Goal: Information Seeking & Learning: Learn about a topic

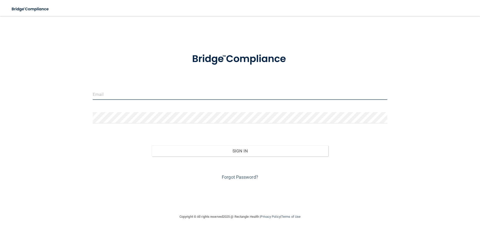
type input "[EMAIL_ADDRESS][PERSON_NAME][DOMAIN_NAME]"
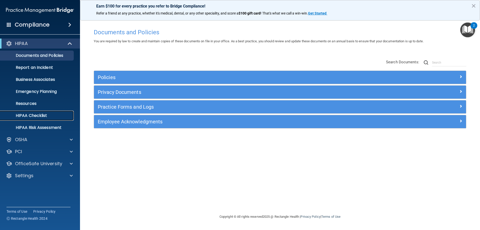
click at [38, 115] on p "HIPAA Checklist" at bounding box center [37, 115] width 68 height 5
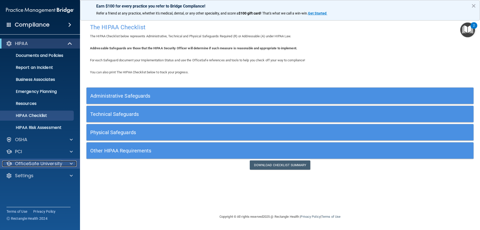
click at [64, 162] on div at bounding box center [70, 164] width 13 height 6
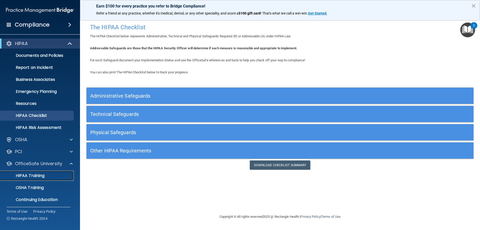
click at [44, 173] on p "HIPAA Training" at bounding box center [23, 175] width 41 height 5
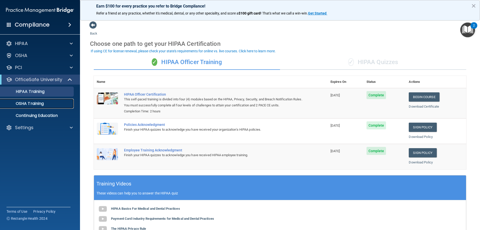
click at [41, 101] on p "OSHA Training" at bounding box center [23, 103] width 41 height 5
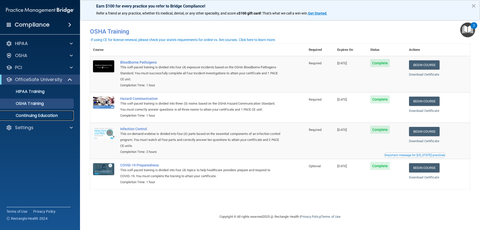
click at [61, 116] on p "Continuing Education" at bounding box center [37, 115] width 68 height 5
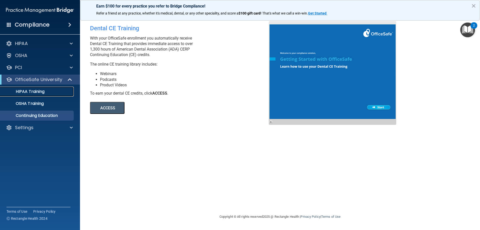
click at [29, 95] on link "HIPAA Training" at bounding box center [34, 92] width 79 height 10
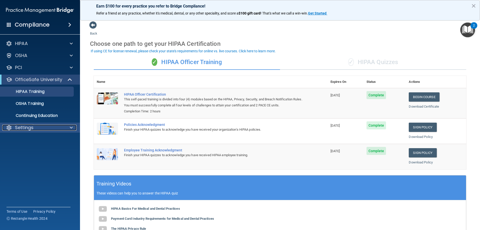
click at [71, 128] on span at bounding box center [71, 128] width 3 height 6
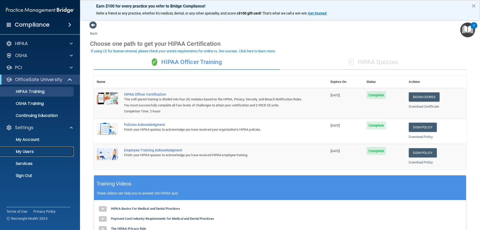
click at [31, 152] on p "My Users" at bounding box center [37, 151] width 68 height 5
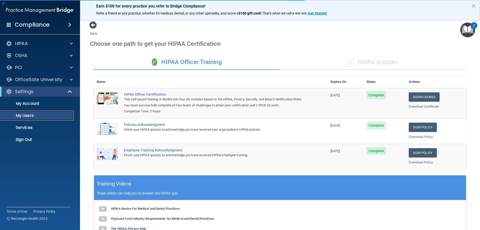
select select "20"
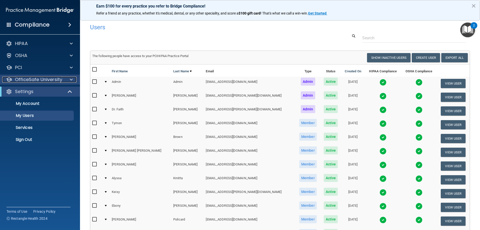
click at [32, 78] on p "OfficeSafe University" at bounding box center [38, 80] width 47 height 6
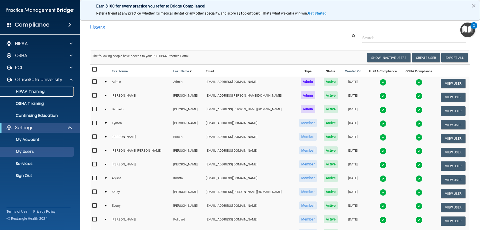
click at [30, 91] on p "HIPAA Training" at bounding box center [23, 91] width 41 height 5
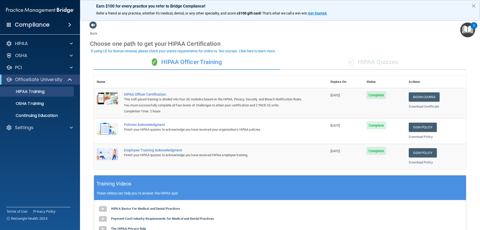
click at [373, 63] on div "✓ HIPAA Quizzes" at bounding box center [373, 62] width 186 height 15
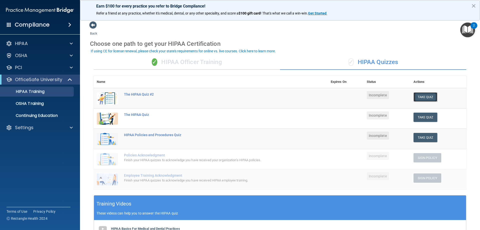
click at [422, 98] on button "Take Quiz" at bounding box center [426, 96] width 24 height 9
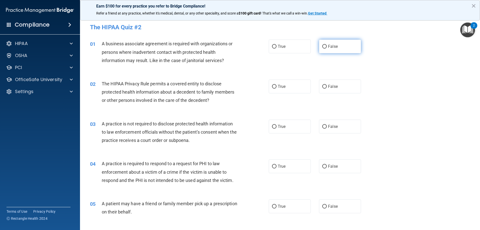
click at [328, 44] on span "False" at bounding box center [333, 46] width 10 height 5
click at [327, 45] on input "False" at bounding box center [325, 47] width 5 height 4
radio input "true"
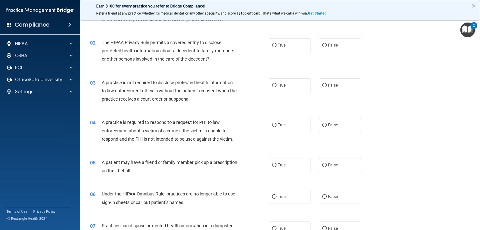
scroll to position [50, 0]
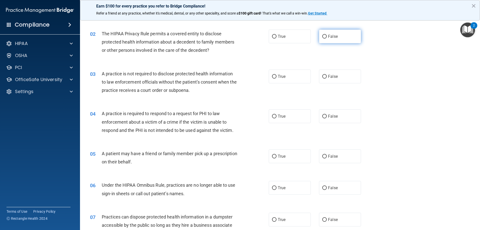
click at [324, 38] on input "False" at bounding box center [325, 37] width 5 height 4
radio input "true"
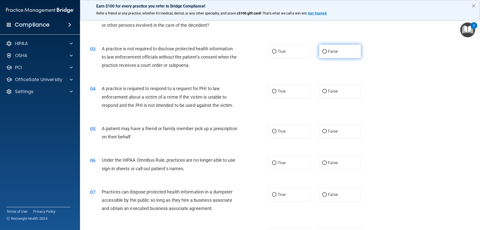
click at [324, 52] on input "False" at bounding box center [325, 52] width 5 height 4
radio input "true"
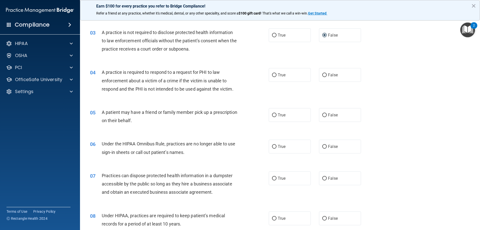
scroll to position [100, 0]
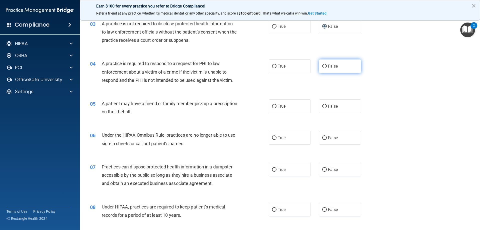
click at [323, 66] on input "False" at bounding box center [325, 67] width 5 height 4
radio input "true"
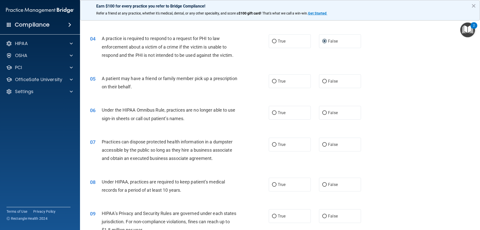
scroll to position [150, 0]
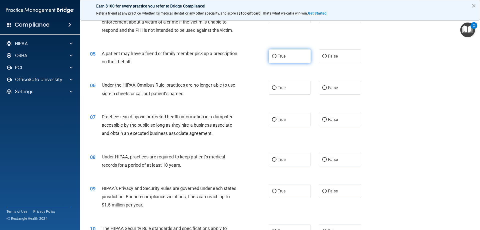
click at [272, 55] on input "True" at bounding box center [274, 57] width 5 height 4
radio input "true"
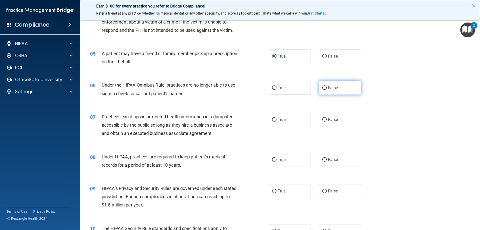
click at [323, 89] on input "False" at bounding box center [325, 88] width 5 height 4
radio input "true"
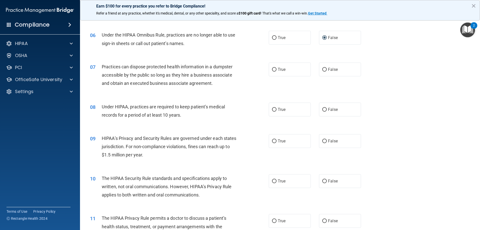
scroll to position [225, 0]
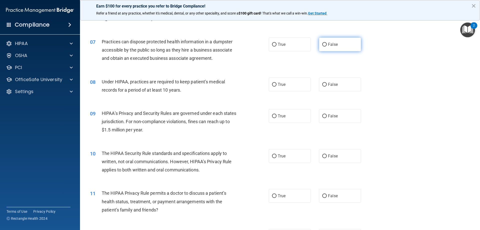
click at [324, 44] on input "False" at bounding box center [325, 45] width 5 height 4
radio input "true"
click at [325, 86] on label "False" at bounding box center [340, 85] width 42 height 14
click at [325, 86] on input "False" at bounding box center [325, 85] width 5 height 4
radio input "true"
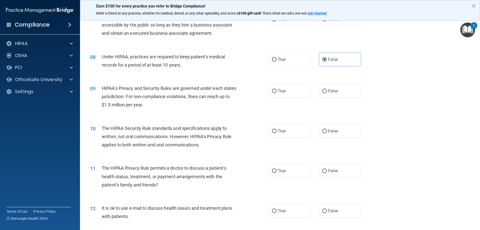
scroll to position [275, 0]
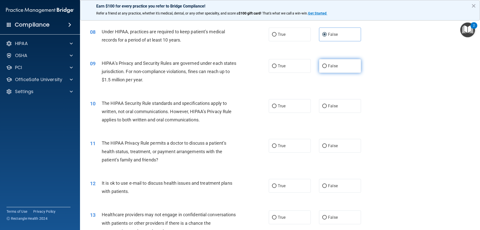
click at [323, 67] on input "False" at bounding box center [325, 66] width 5 height 4
radio input "true"
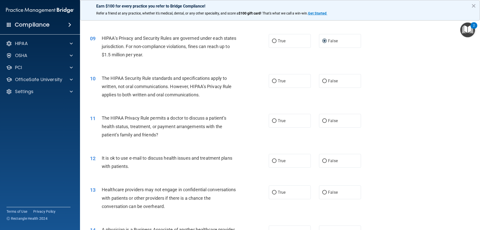
scroll to position [325, 0]
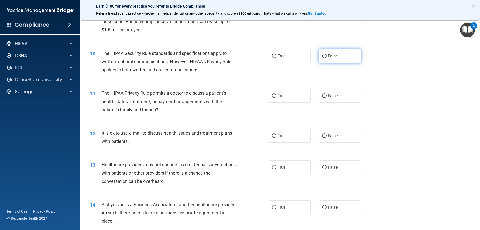
click at [324, 56] on input "False" at bounding box center [325, 56] width 5 height 4
radio input "true"
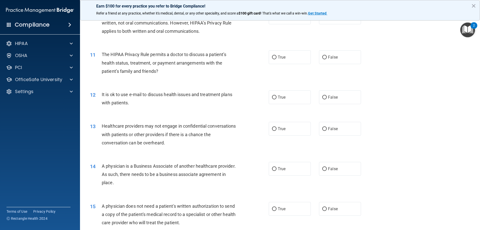
scroll to position [375, 0]
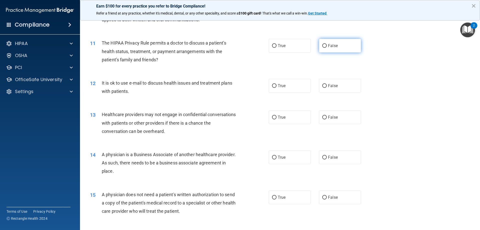
click at [323, 46] on input "False" at bounding box center [325, 46] width 5 height 4
radio input "true"
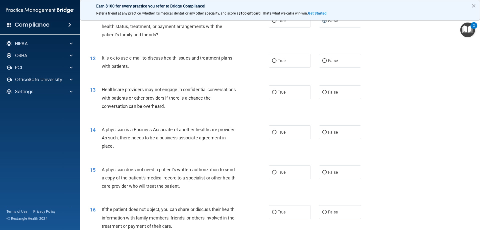
scroll to position [425, 0]
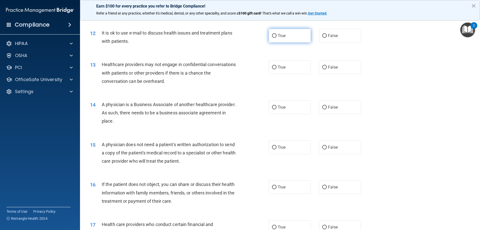
click at [272, 36] on input "True" at bounding box center [274, 36] width 5 height 4
radio input "true"
click at [323, 68] on input "False" at bounding box center [325, 68] width 5 height 4
radio input "true"
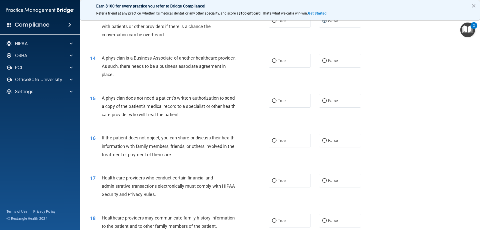
scroll to position [475, 0]
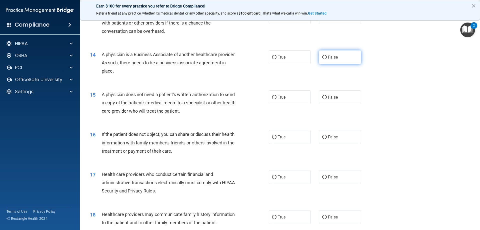
click at [323, 58] on input "False" at bounding box center [325, 58] width 5 height 4
radio input "true"
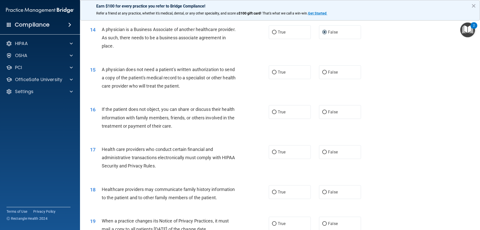
scroll to position [525, 0]
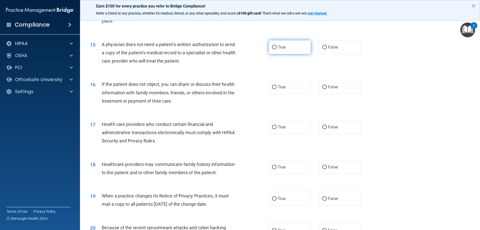
click at [273, 48] on input "True" at bounding box center [274, 48] width 5 height 4
radio input "true"
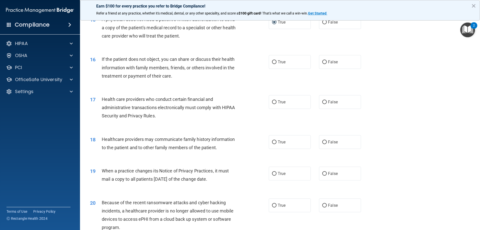
scroll to position [575, 0]
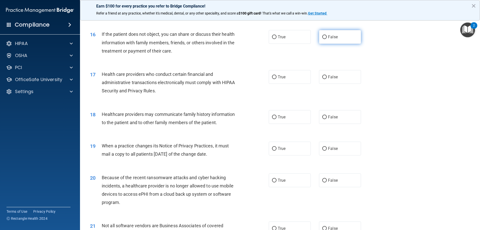
click at [323, 38] on input "False" at bounding box center [325, 37] width 5 height 4
radio input "true"
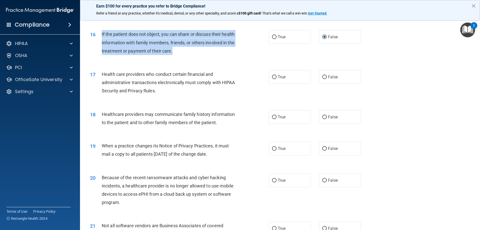
drag, startPoint x: 102, startPoint y: 33, endPoint x: 173, endPoint y: 49, distance: 73.1
click at [173, 49] on div "If the patient does not object, you can share or discuss their health informati…" at bounding box center [172, 42] width 140 height 25
copy span "If the patient does not object, you can share or discuss their health informati…"
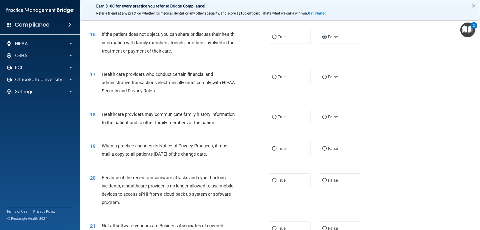
click at [456, 137] on div "19 When a practice changes its Notice of Privacy Practices, it must mail a copy…" at bounding box center [280, 151] width 388 height 32
click at [272, 36] on input "True" at bounding box center [274, 37] width 5 height 4
radio input "true"
radio input "false"
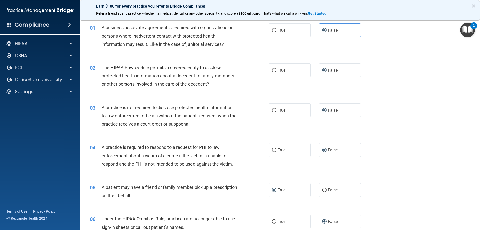
scroll to position [25, 0]
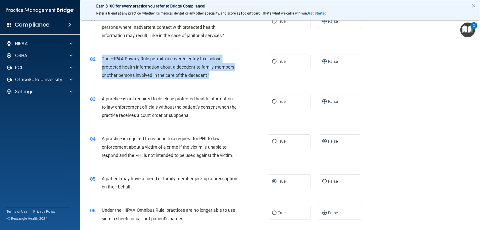
drag, startPoint x: 221, startPoint y: 74, endPoint x: 117, endPoint y: 59, distance: 105.4
click at [96, 57] on div "02 The HIPAA Privacy Rule permits a covered entity to disclose protected health…" at bounding box center [180, 69] width 194 height 28
copy div "The HIPAA Privacy Rule permits a covered entity to disclose protected health in…"
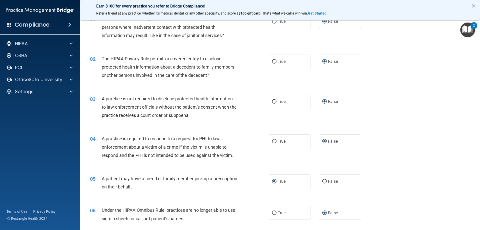
click at [436, 129] on div "04 A practice is required to respond to a request for PHI to law enforcement ab…" at bounding box center [280, 148] width 388 height 40
click at [272, 62] on input "True" at bounding box center [274, 62] width 5 height 4
radio input "true"
radio input "false"
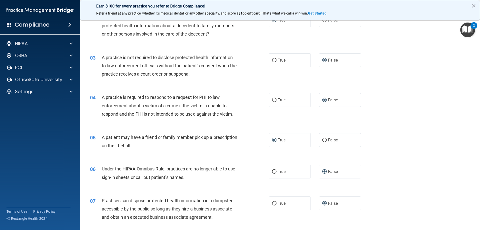
scroll to position [75, 0]
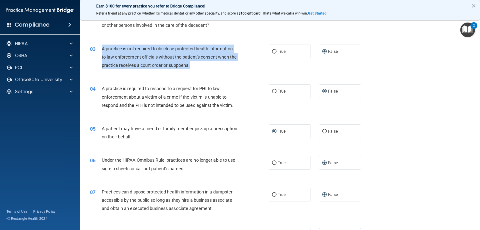
drag, startPoint x: 188, startPoint y: 64, endPoint x: 100, endPoint y: 50, distance: 88.9
click at [100, 50] on div "03 A practice is not required to disclose protected health information to law e…" at bounding box center [180, 59] width 194 height 28
copy div "A practice is not required to disclose protected health information to law enfo…"
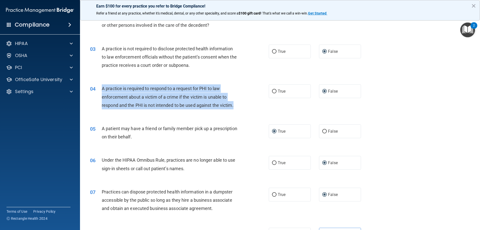
drag, startPoint x: 237, startPoint y: 104, endPoint x: 100, endPoint y: 86, distance: 138.0
click at [100, 86] on div "04 A practice is required to respond to a request for PHI to law enforcement ab…" at bounding box center [180, 98] width 194 height 28
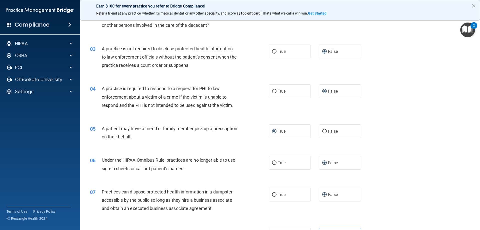
drag, startPoint x: 136, startPoint y: 91, endPoint x: 422, endPoint y: 102, distance: 286.5
click at [422, 102] on div "04 A practice is required to respond to a request for PHI to law enforcement ab…" at bounding box center [280, 98] width 388 height 40
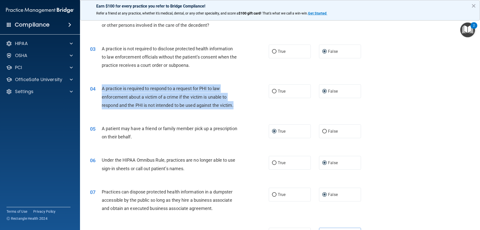
drag, startPoint x: 235, startPoint y: 104, endPoint x: 126, endPoint y: 92, distance: 109.9
click at [98, 89] on div "04 A practice is required to respond to a request for PHI to law enforcement ab…" at bounding box center [180, 98] width 194 height 28
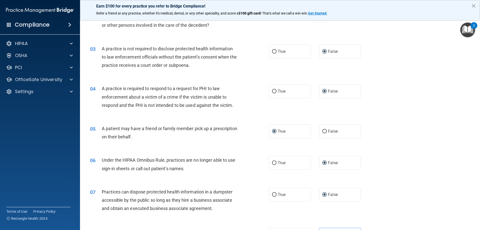
click at [434, 119] on div "05 A patient may have a friend or family member pick up a prescription on their…" at bounding box center [280, 134] width 388 height 32
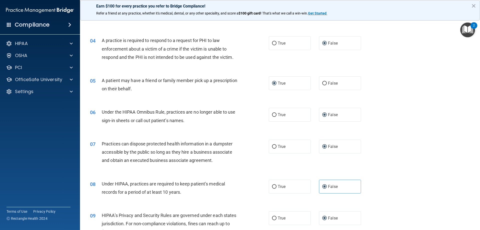
scroll to position [125, 0]
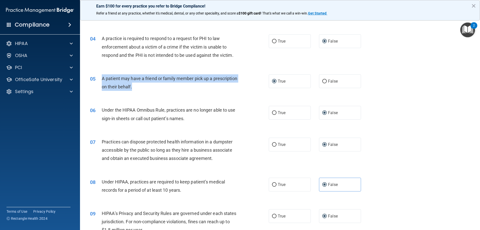
drag, startPoint x: 160, startPoint y: 88, endPoint x: 100, endPoint y: 75, distance: 61.9
click at [100, 75] on div "05 A patient may have a friend or family member pick up a prescription on their…" at bounding box center [180, 83] width 194 height 19
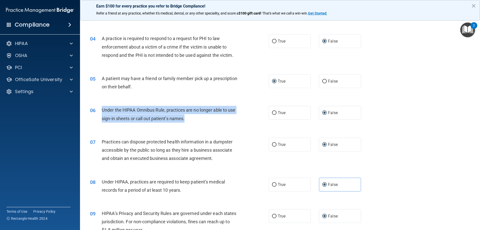
drag, startPoint x: 189, startPoint y: 117, endPoint x: 102, endPoint y: 108, distance: 87.6
click at [102, 108] on div "Under the HIPAA Omnibus Rule, practices are no longer able to use sign-in sheet…" at bounding box center [172, 114] width 140 height 17
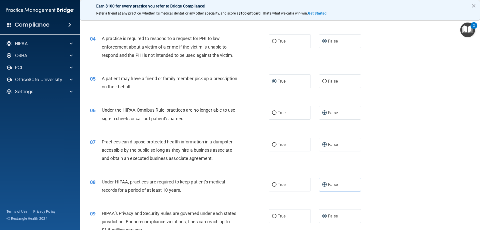
drag, startPoint x: 205, startPoint y: 146, endPoint x: 201, endPoint y: 143, distance: 4.8
click at [204, 146] on div "Practices can dispose protected health information in a dumpster accessible by …" at bounding box center [172, 150] width 140 height 25
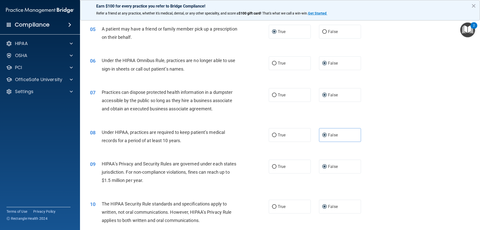
scroll to position [175, 0]
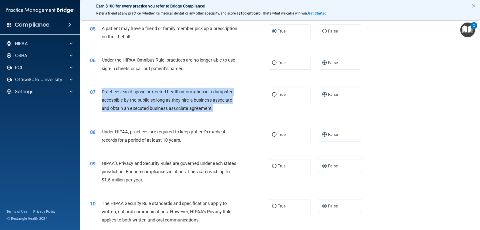
drag, startPoint x: 215, startPoint y: 111, endPoint x: 98, endPoint y: 91, distance: 119.0
click at [98, 91] on div "07 Practices can dispose protected health information in a dumpster accessible …" at bounding box center [180, 102] width 194 height 28
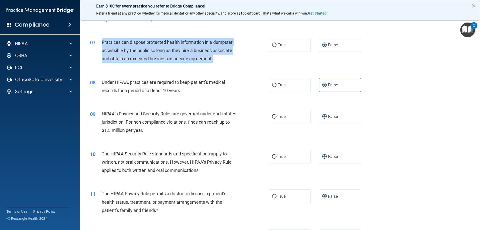
scroll to position [225, 0]
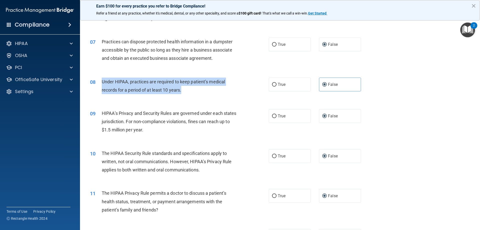
drag, startPoint x: 183, startPoint y: 89, endPoint x: 101, endPoint y: 79, distance: 82.5
click at [101, 79] on div "08 Under HIPAA, practices are required to keep patient’s medical records for a …" at bounding box center [180, 87] width 194 height 19
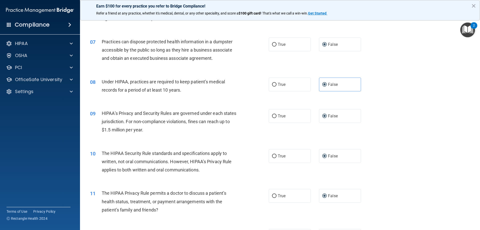
click at [424, 152] on div "10 The HIPAA Security Rule standards and specifications apply to written, not o…" at bounding box center [280, 163] width 388 height 40
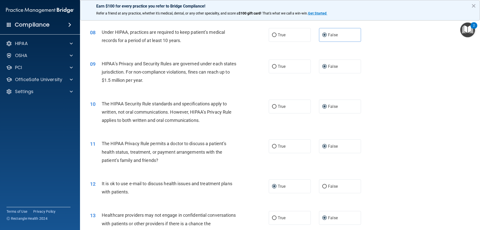
scroll to position [275, 0]
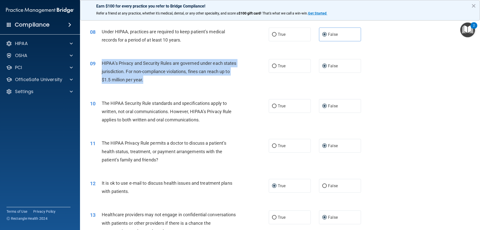
drag, startPoint x: 161, startPoint y: 79, endPoint x: 101, endPoint y: 65, distance: 61.0
click at [101, 65] on div "09 HIPAA’s Privacy and Security Rules are governed under each states jurisdicti…" at bounding box center [180, 73] width 194 height 28
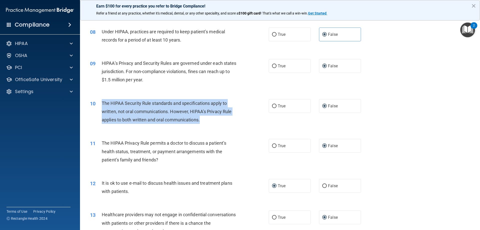
drag, startPoint x: 212, startPoint y: 119, endPoint x: 100, endPoint y: 101, distance: 112.7
click at [100, 101] on div "10 The HIPAA Security Rule standards and specifications apply to written, not o…" at bounding box center [180, 113] width 194 height 28
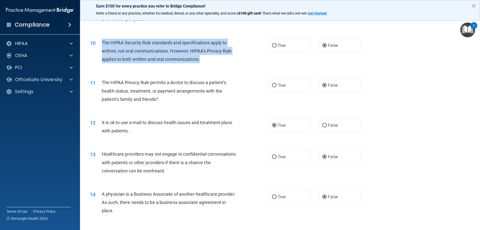
scroll to position [350, 0]
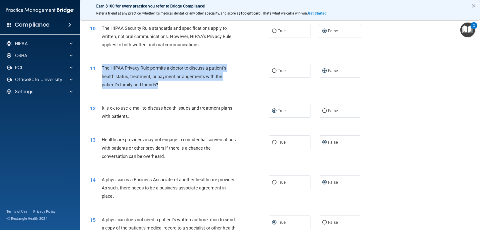
drag, startPoint x: 172, startPoint y: 84, endPoint x: 101, endPoint y: 67, distance: 74.0
click at [101, 67] on div "11 The HIPAA Privacy Rule permits a doctor to discuss a patient’s health status…" at bounding box center [180, 78] width 194 height 28
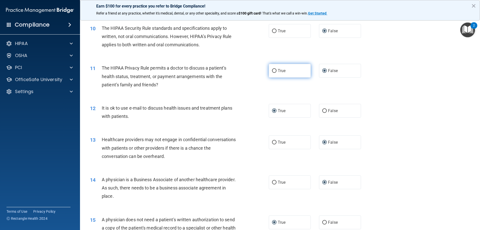
click at [275, 70] on label "True" at bounding box center [290, 71] width 42 height 14
click at [275, 70] on input "True" at bounding box center [274, 71] width 5 height 4
radio input "true"
radio input "false"
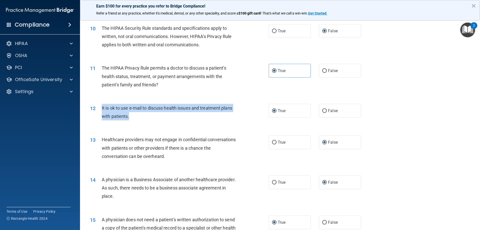
drag, startPoint x: 135, startPoint y: 114, endPoint x: 101, endPoint y: 108, distance: 34.8
click at [101, 108] on div "12 It is ok to use e-mail to discuss health issues and treatment plans with pat…" at bounding box center [180, 113] width 194 height 19
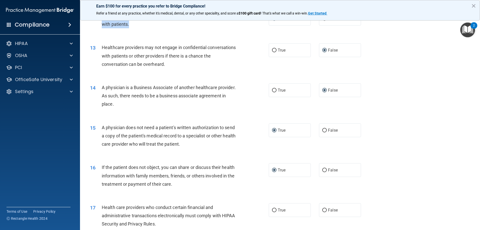
scroll to position [450, 0]
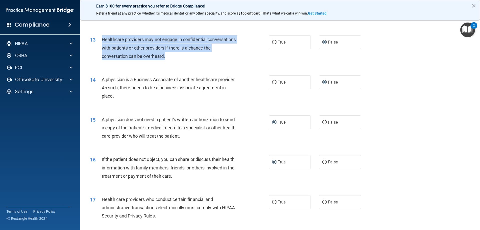
drag, startPoint x: 179, startPoint y: 58, endPoint x: 111, endPoint y: 41, distance: 70.1
click at [101, 40] on div "13 Healthcare providers may not engage in confidential conversations with patie…" at bounding box center [180, 49] width 194 height 28
drag, startPoint x: 170, startPoint y: 96, endPoint x: 99, endPoint y: 80, distance: 72.7
click at [99, 80] on div "14 A physician is a Business Associate of another healthcare provider. As such,…" at bounding box center [180, 89] width 194 height 28
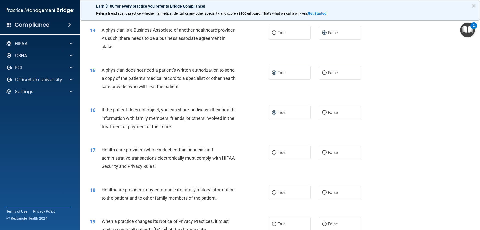
scroll to position [500, 0]
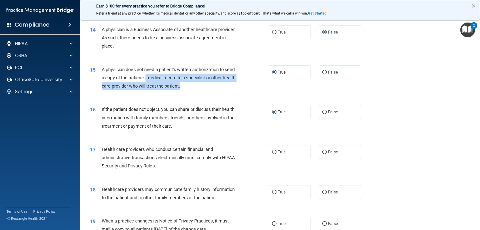
drag, startPoint x: 203, startPoint y: 85, endPoint x: 147, endPoint y: 78, distance: 56.5
click at [147, 78] on div "A physician does not need a patient's written authorization to send a copy of t…" at bounding box center [172, 77] width 140 height 25
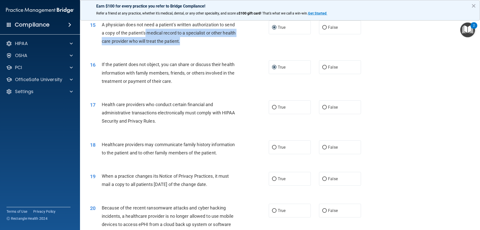
scroll to position [550, 0]
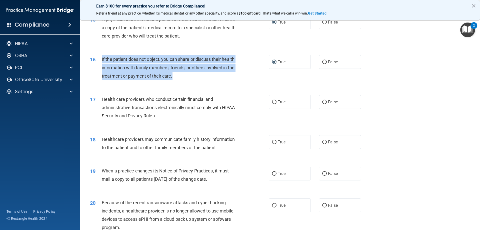
drag, startPoint x: 177, startPoint y: 75, endPoint x: 97, endPoint y: 56, distance: 82.3
click at [97, 56] on div "16 If the patient does not object, you can share or discuss their health inform…" at bounding box center [180, 69] width 194 height 28
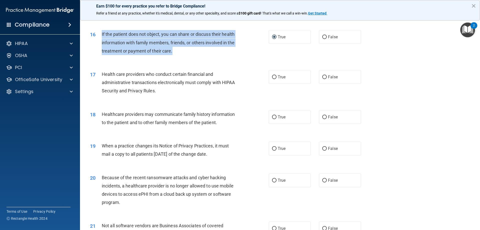
scroll to position [600, 0]
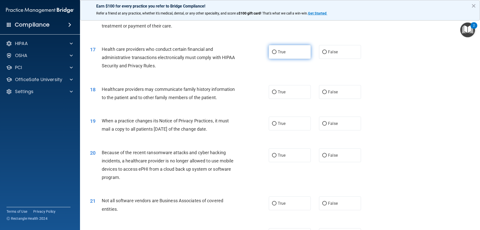
click at [273, 49] on label "True" at bounding box center [290, 52] width 42 height 14
click at [273, 50] on input "True" at bounding box center [274, 52] width 5 height 4
radio input "true"
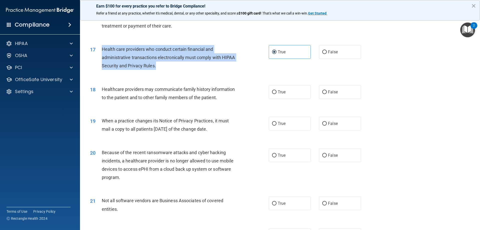
drag, startPoint x: 148, startPoint y: 63, endPoint x: 139, endPoint y: 56, distance: 11.9
click at [100, 50] on div "17 Health care providers who conduct certain financial and administrative trans…" at bounding box center [180, 59] width 194 height 28
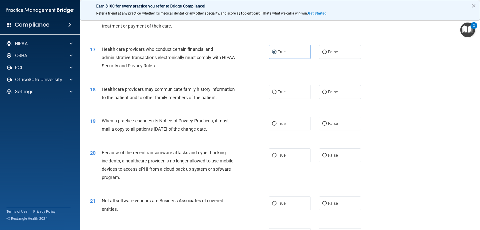
click at [203, 98] on span "Healthcare providers may communicate family history information to the patient …" at bounding box center [168, 94] width 133 height 14
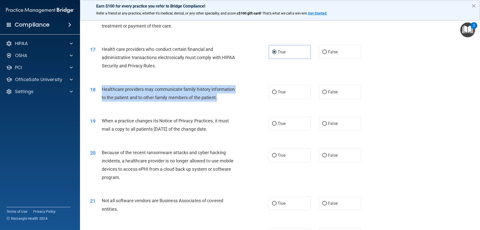
drag, startPoint x: 221, startPoint y: 97, endPoint x: 100, endPoint y: 89, distance: 121.4
click at [100, 89] on div "18 Healthcare providers may communicate family history information to the patie…" at bounding box center [180, 94] width 194 height 19
click at [273, 91] on input "True" at bounding box center [274, 92] width 5 height 4
radio input "true"
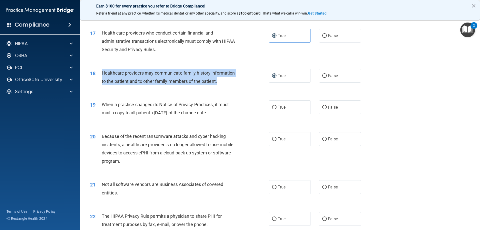
scroll to position [625, 0]
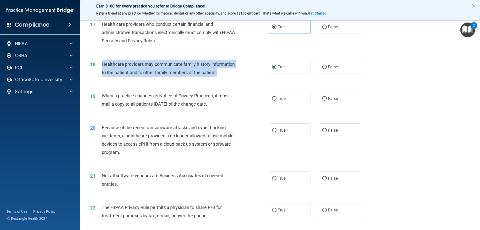
drag, startPoint x: 226, startPoint y: 104, endPoint x: 99, endPoint y: 98, distance: 127.3
click at [99, 98] on div "19 When a practice changes its Notice of Privacy Practices, it must mail a copy…" at bounding box center [180, 101] width 194 height 19
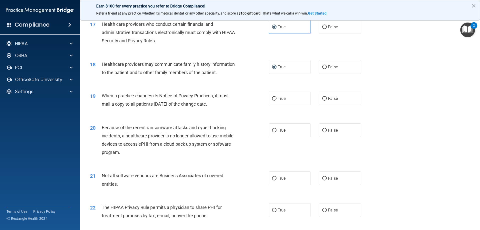
click at [195, 143] on span "Because of the recent ransomware attacks and cyber hacking incidents, a healthc…" at bounding box center [168, 140] width 132 height 30
click at [324, 99] on input "False" at bounding box center [325, 99] width 5 height 4
radio input "true"
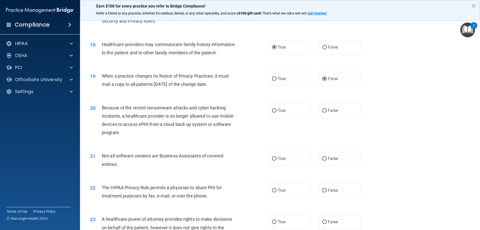
scroll to position [676, 0]
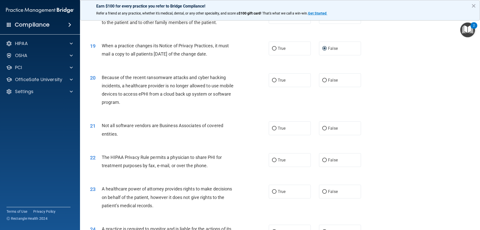
drag, startPoint x: 225, startPoint y: 54, endPoint x: 104, endPoint y: 46, distance: 121.8
click at [102, 46] on div "When a practice changes its Notice of Privacy Practices, it must mail a copy to…" at bounding box center [172, 50] width 140 height 17
click at [154, 95] on span "Because of the recent ransomware attacks and cyber hacking incidents, a healthc…" at bounding box center [168, 90] width 132 height 30
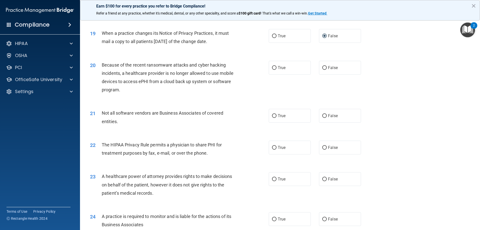
scroll to position [701, 0]
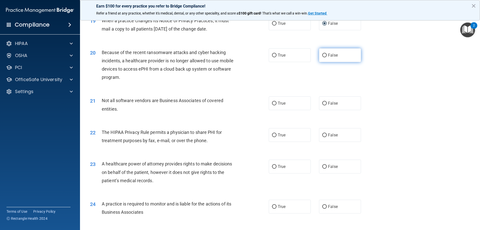
click at [323, 55] on input "False" at bounding box center [325, 56] width 5 height 4
radio input "true"
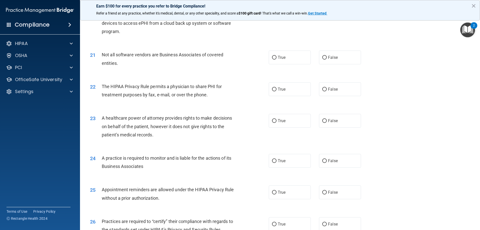
scroll to position [751, 0]
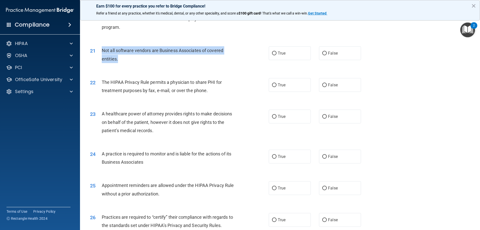
drag, startPoint x: 118, startPoint y: 55, endPoint x: 96, endPoint y: 47, distance: 22.8
click at [96, 47] on div "21 Not all software vendors are Business Associates of covered entities." at bounding box center [180, 55] width 194 height 19
drag, startPoint x: 145, startPoint y: 52, endPoint x: 324, endPoint y: 53, distance: 178.6
click at [324, 53] on input "False" at bounding box center [325, 54] width 5 height 4
radio input "true"
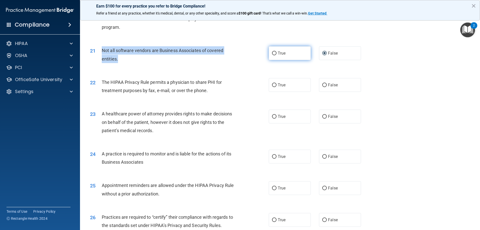
click at [272, 52] on input "True" at bounding box center [274, 54] width 5 height 4
radio input "true"
radio input "false"
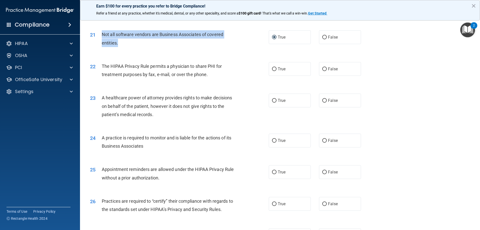
scroll to position [776, 0]
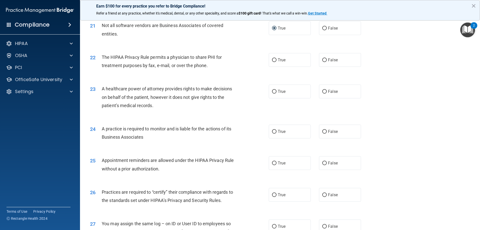
click at [174, 67] on span "The HIPAA Privacy Rule permits a physician to share PHI for treatment purposes …" at bounding box center [162, 62] width 120 height 14
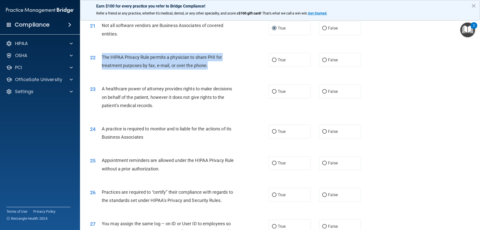
drag, startPoint x: 212, startPoint y: 66, endPoint x: 101, endPoint y: 56, distance: 111.8
click at [101, 56] on div "22 The HIPAA Privacy Rule permits a physician to share PHI for treatment purpos…" at bounding box center [180, 62] width 194 height 19
click at [273, 60] on input "True" at bounding box center [274, 60] width 5 height 4
radio input "true"
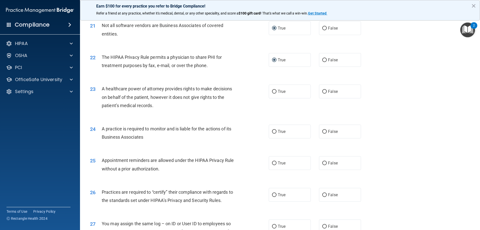
click at [161, 104] on div "A healthcare power of attorney provides rights to make decisions on behalf of t…" at bounding box center [172, 97] width 140 height 25
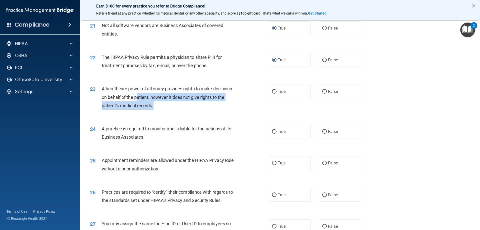
drag, startPoint x: 153, startPoint y: 103, endPoint x: 221, endPoint y: 104, distance: 68.1
click at [138, 100] on div "A healthcare power of attorney provides rights to make decisions on behalf of t…" at bounding box center [172, 97] width 140 height 25
click at [324, 92] on input "False" at bounding box center [325, 92] width 5 height 4
radio input "true"
click at [162, 103] on div "A healthcare power of attorney provides rights to make decisions on behalf of t…" at bounding box center [172, 97] width 140 height 25
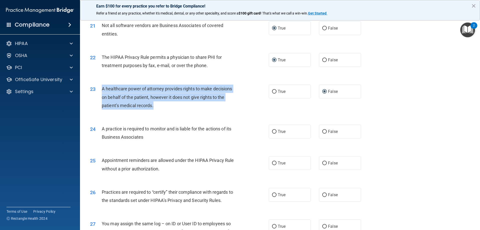
drag, startPoint x: 160, startPoint y: 105, endPoint x: 119, endPoint y: 96, distance: 42.4
click at [101, 91] on div "23 A healthcare power of attorney provides rights to make decisions on behalf o…" at bounding box center [180, 99] width 194 height 28
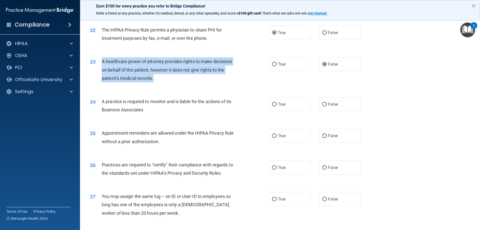
scroll to position [826, 0]
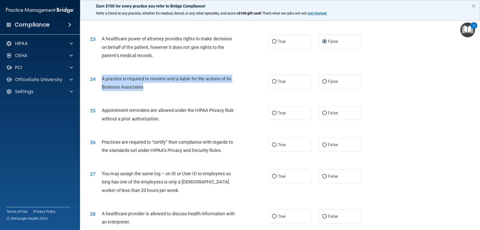
drag, startPoint x: 163, startPoint y: 84, endPoint x: 103, endPoint y: 79, distance: 60.8
click at [103, 79] on div "A practice is required to monitor and is liable for the actions of its Business…" at bounding box center [172, 83] width 140 height 17
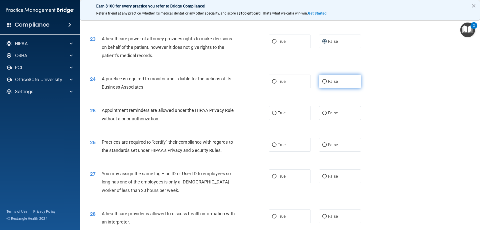
click at [325, 82] on label "False" at bounding box center [340, 82] width 42 height 14
click at [325, 82] on input "False" at bounding box center [325, 82] width 5 height 4
radio input "true"
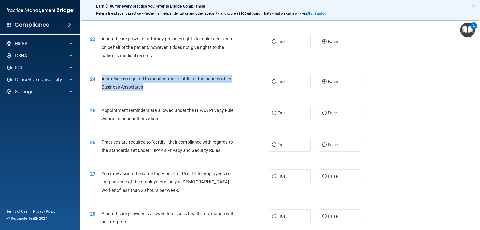
drag, startPoint x: 151, startPoint y: 88, endPoint x: 100, endPoint y: 81, distance: 51.3
click at [100, 81] on div "24 A practice is required to monitor and is liable for the actions of its Busin…" at bounding box center [180, 84] width 194 height 19
click at [272, 83] on input "True" at bounding box center [274, 82] width 5 height 4
radio input "true"
radio input "false"
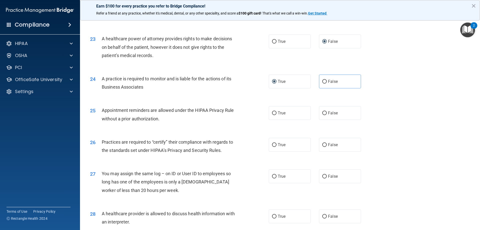
click at [188, 113] on span "Appointment reminders are allowed under the HIPAA Privacy Rule without a prior …" at bounding box center [168, 115] width 132 height 14
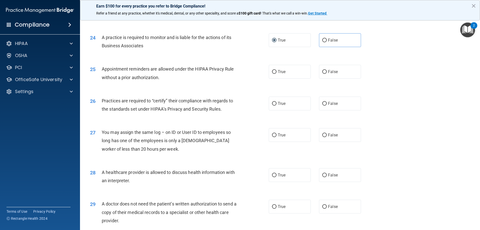
scroll to position [876, 0]
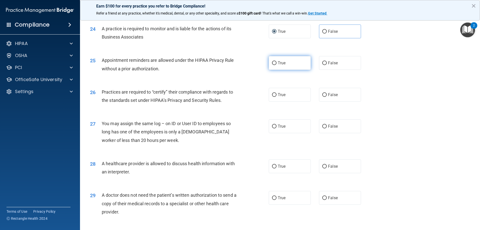
click at [272, 63] on input "True" at bounding box center [274, 63] width 5 height 4
radio input "true"
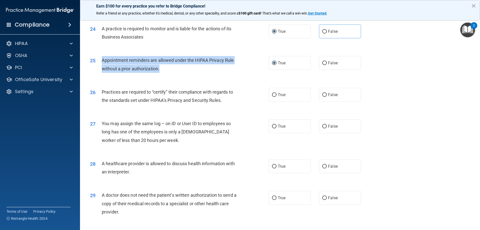
drag, startPoint x: 161, startPoint y: 69, endPoint x: 102, endPoint y: 62, distance: 59.7
click at [102, 62] on div "Appointment reminders are allowed under the HIPAA Privacy Rule without a prior …" at bounding box center [172, 64] width 140 height 17
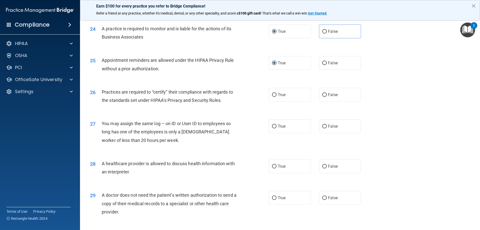
click at [165, 98] on span "Practices are required to “certify” their compliance with regards to the standa…" at bounding box center [167, 96] width 131 height 14
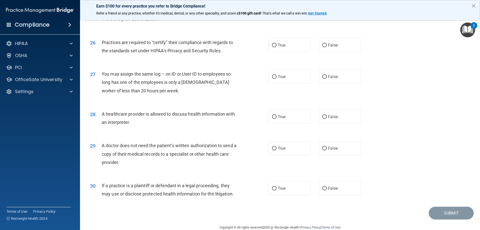
scroll to position [926, 0]
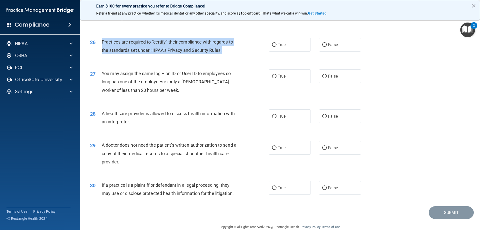
drag, startPoint x: 227, startPoint y: 50, endPoint x: 101, endPoint y: 43, distance: 126.3
click at [101, 43] on div "26 Practices are required to “certify” their compliance with regards to the sta…" at bounding box center [180, 47] width 194 height 19
click at [324, 46] on input "False" at bounding box center [325, 45] width 5 height 4
radio input "true"
click at [324, 77] on input "False" at bounding box center [325, 77] width 5 height 4
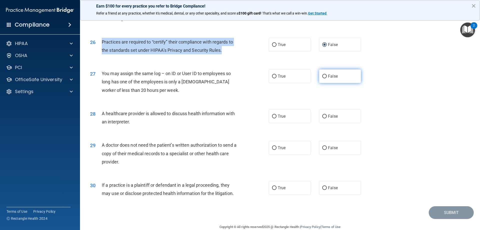
radio input "true"
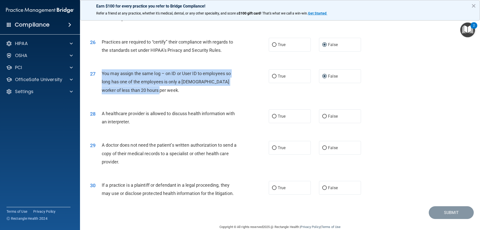
drag, startPoint x: 175, startPoint y: 88, endPoint x: 102, endPoint y: 75, distance: 74.5
click at [102, 75] on div "You may assign the same log – on ID or User ID to employees so long has one of …" at bounding box center [172, 81] width 140 height 25
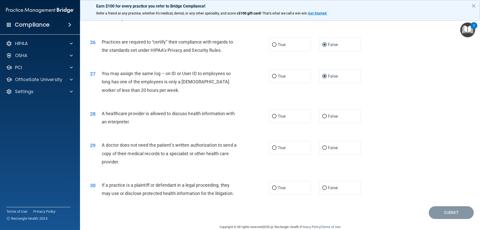
click at [146, 114] on span "A healthcare provider is allowed to discuss health information with an interpre…" at bounding box center [168, 118] width 133 height 14
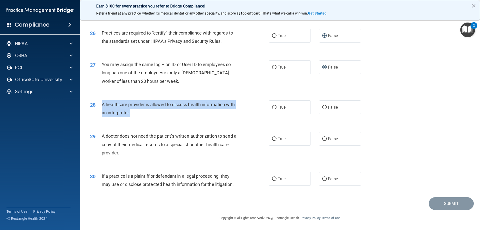
drag, startPoint x: 149, startPoint y: 110, endPoint x: 101, endPoint y: 105, distance: 47.8
click at [101, 105] on div "28 A healthcare provider is allowed to discuss health information with an inter…" at bounding box center [180, 109] width 194 height 19
click at [274, 106] on input "True" at bounding box center [274, 108] width 5 height 4
radio input "true"
click at [274, 138] on input "True" at bounding box center [274, 139] width 5 height 4
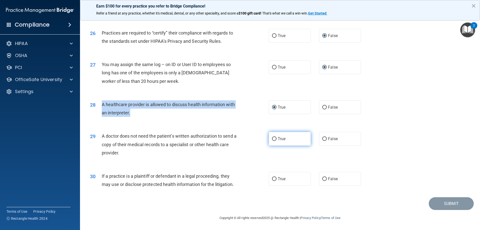
radio input "true"
drag, startPoint x: 129, startPoint y: 151, endPoint x: 117, endPoint y: 138, distance: 17.0
click at [102, 136] on div "A doctor does not need the patient’s written authorization to send a copy of th…" at bounding box center [172, 144] width 140 height 25
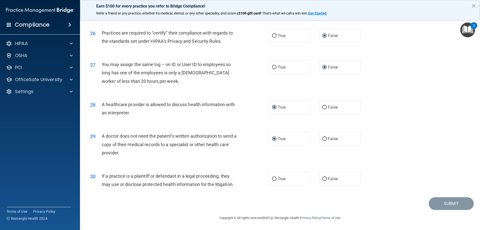
click at [168, 177] on span "If a practice is a plaintiff or defendant in a legal proceeding, they may use o…" at bounding box center [168, 180] width 132 height 14
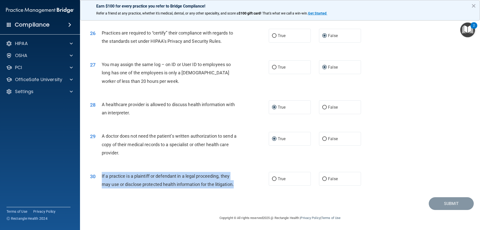
drag, startPoint x: 238, startPoint y: 184, endPoint x: 102, endPoint y: 177, distance: 136.5
click at [102, 177] on div "If a practice is a plaintiff or defendant in a legal proceeding, they may use o…" at bounding box center [172, 180] width 140 height 17
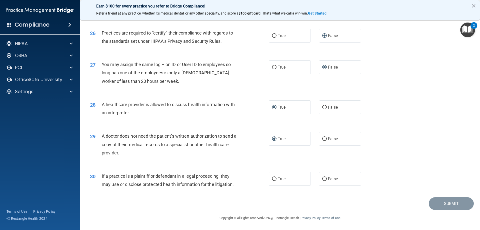
drag, startPoint x: 137, startPoint y: 178, endPoint x: 419, endPoint y: 111, distance: 290.5
click at [419, 111] on div "28 A healthcare provider is allowed to discuss health information with an inter…" at bounding box center [280, 110] width 388 height 32
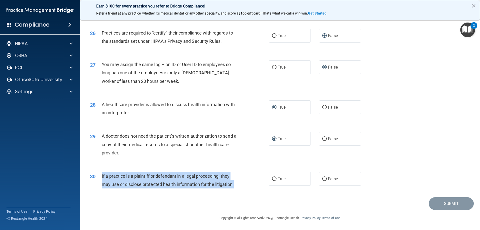
drag, startPoint x: 237, startPoint y: 185, endPoint x: 100, endPoint y: 174, distance: 137.8
click at [100, 174] on div "30 If a practice is a plaintiff or defendant in a legal proceeding, they may us…" at bounding box center [180, 181] width 194 height 19
click at [272, 177] on input "True" at bounding box center [274, 179] width 5 height 4
radio input "true"
click at [451, 206] on button "Submit" at bounding box center [451, 203] width 45 height 13
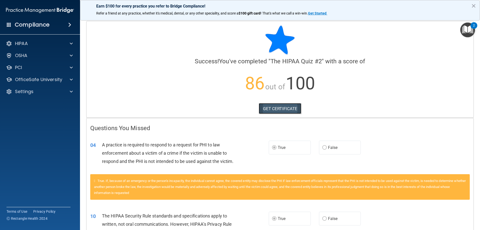
click at [274, 108] on link "GET CERTIFICATE" at bounding box center [280, 108] width 43 height 11
click at [43, 93] on div "Settings" at bounding box center [33, 92] width 62 height 6
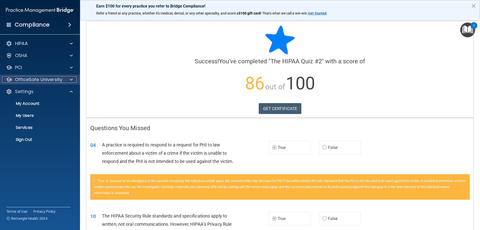
click at [37, 80] on p "OfficeSafe University" at bounding box center [38, 80] width 47 height 6
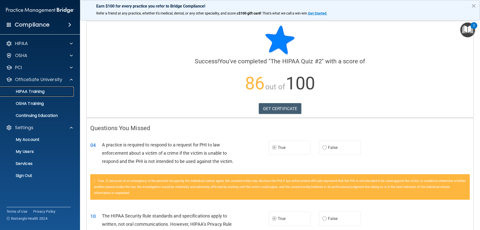
click at [34, 93] on p "HIPAA Training" at bounding box center [23, 91] width 41 height 5
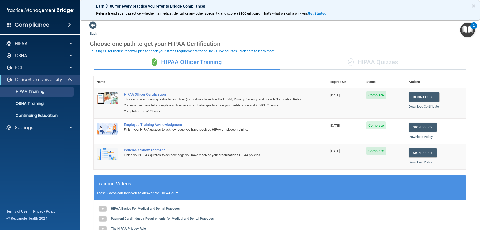
click at [379, 60] on div "✓ HIPAA Quizzes" at bounding box center [373, 62] width 186 height 15
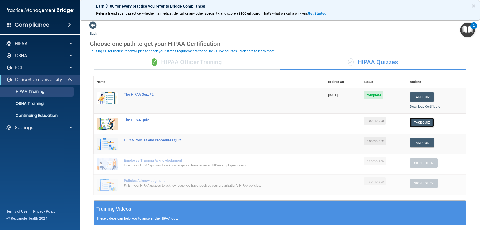
click at [422, 124] on button "Take Quiz" at bounding box center [422, 122] width 24 height 9
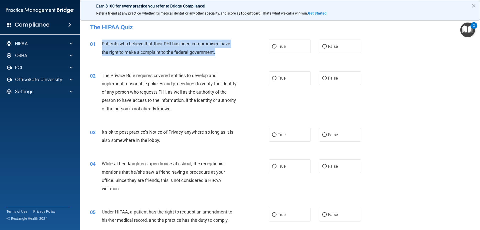
drag, startPoint x: 201, startPoint y: 49, endPoint x: 128, endPoint y: 47, distance: 73.3
click at [95, 44] on div "01 Patients who believe that their PHI has been compromised have the right to m…" at bounding box center [180, 49] width 194 height 19
click at [275, 47] on input "True" at bounding box center [274, 47] width 5 height 4
radio input "true"
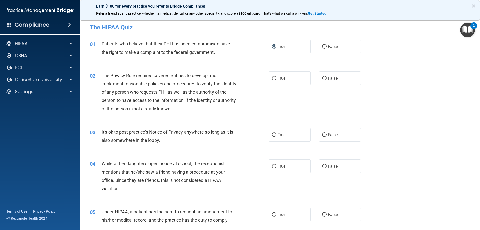
click at [246, 103] on div "02 The Privacy Rule requires covered entities to develop and implement reasonab…" at bounding box center [180, 93] width 194 height 44
click at [273, 134] on input "True" at bounding box center [274, 135] width 5 height 4
radio input "true"
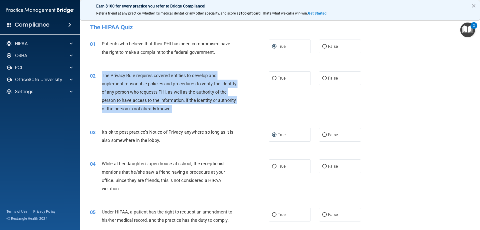
drag, startPoint x: 188, startPoint y: 107, endPoint x: 102, endPoint y: 75, distance: 92.3
click at [102, 75] on div "The Privacy Rule requires covered entities to develop and implement reasonable …" at bounding box center [172, 92] width 140 height 42
click at [273, 77] on input "True" at bounding box center [274, 79] width 5 height 4
radio input "true"
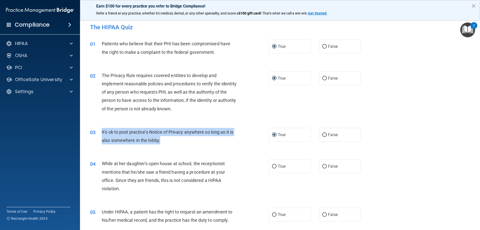
drag, startPoint x: 172, startPoint y: 139, endPoint x: 130, endPoint y: 129, distance: 43.2
click at [99, 133] on div "03 It's ok to post practice’s Notice of Privacy anywhere so long as it is also …" at bounding box center [180, 137] width 194 height 19
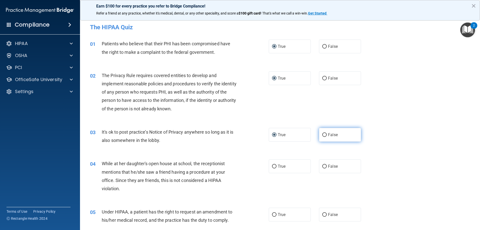
click at [328, 136] on span "False" at bounding box center [333, 134] width 10 height 5
click at [327, 136] on input "False" at bounding box center [325, 135] width 5 height 4
radio input "true"
radio input "false"
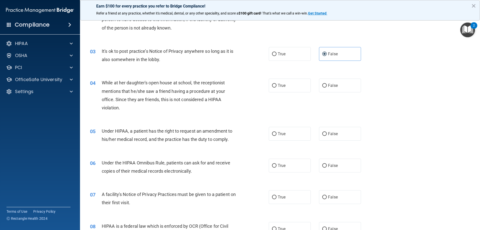
scroll to position [100, 0]
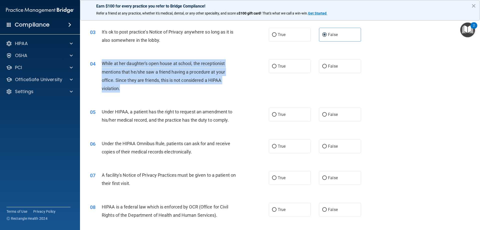
drag, startPoint x: 126, startPoint y: 86, endPoint x: 103, endPoint y: 65, distance: 31.5
click at [103, 65] on div "While at her daughter's open house at school, the receptionist mentions that he…" at bounding box center [172, 75] width 140 height 33
click at [324, 66] on input "False" at bounding box center [325, 67] width 5 height 4
radio input "true"
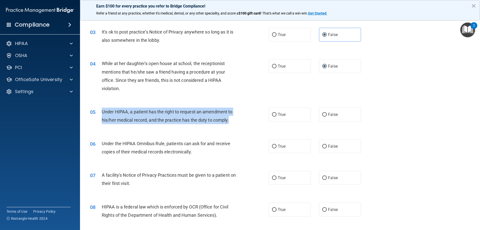
drag, startPoint x: 233, startPoint y: 119, endPoint x: 128, endPoint y: 115, distance: 105.1
click at [95, 115] on div "05 Under HIPAA, a patient has the right to request an amendment to his/her medi…" at bounding box center [180, 117] width 194 height 19
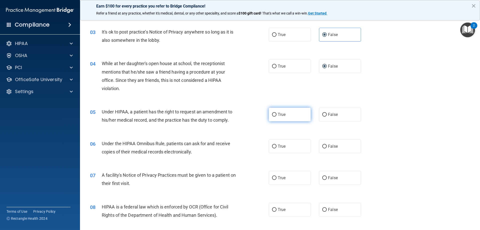
click at [275, 114] on label "True" at bounding box center [290, 115] width 42 height 14
click at [275, 114] on input "True" at bounding box center [274, 115] width 5 height 4
radio input "true"
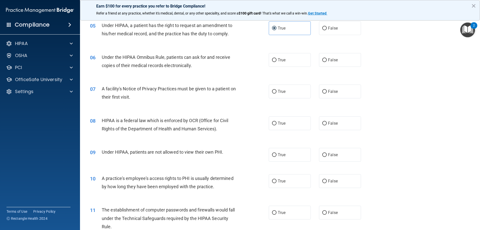
scroll to position [200, 0]
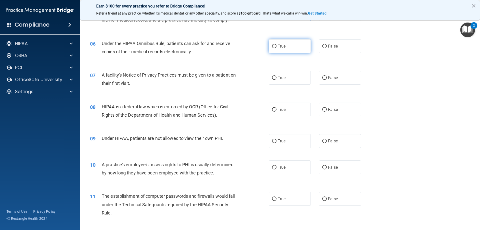
click at [272, 46] on input "True" at bounding box center [274, 47] width 5 height 4
radio input "true"
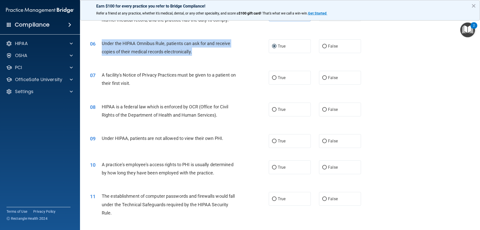
drag, startPoint x: 200, startPoint y: 52, endPoint x: 98, endPoint y: 44, distance: 102.2
click at [98, 44] on div "06 Under the HIPAA Omnibus Rule, patients can ask for and receive copies of the…" at bounding box center [180, 48] width 194 height 19
click at [323, 77] on input "False" at bounding box center [325, 78] width 5 height 4
radio input "true"
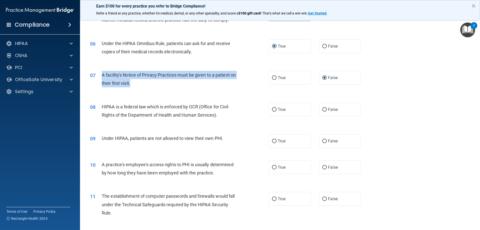
drag, startPoint x: 157, startPoint y: 80, endPoint x: 102, endPoint y: 72, distance: 55.6
click at [102, 72] on div "A facility's Notice of Privacy Practices must be given to a patient on their fi…" at bounding box center [172, 79] width 140 height 17
click at [275, 78] on input "True" at bounding box center [274, 78] width 5 height 4
radio input "true"
radio input "false"
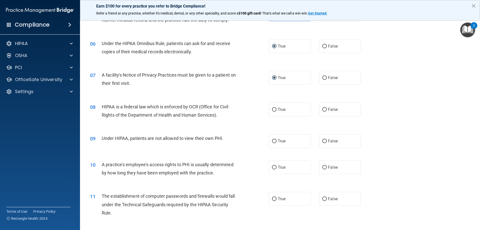
click at [221, 116] on div "HIPAA is a federal law which is enforced by OCR (Office for Civil Rights of the…" at bounding box center [172, 111] width 140 height 17
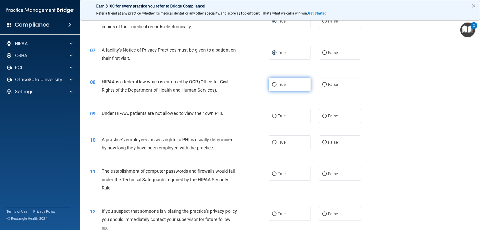
click at [272, 83] on input "True" at bounding box center [274, 85] width 5 height 4
radio input "true"
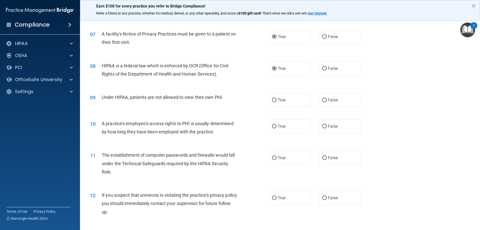
scroll to position [275, 0]
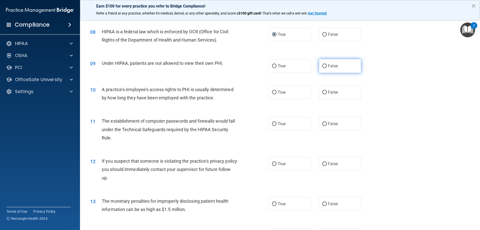
click at [323, 66] on input "False" at bounding box center [325, 66] width 5 height 4
radio input "true"
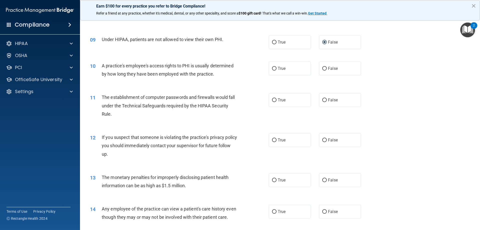
scroll to position [300, 0]
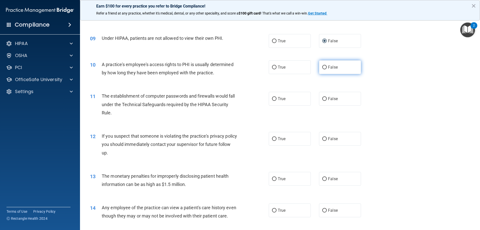
click at [323, 67] on input "False" at bounding box center [325, 68] width 5 height 4
radio input "true"
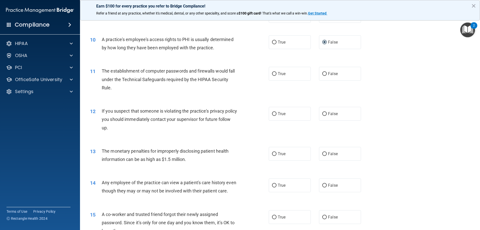
scroll to position [350, 0]
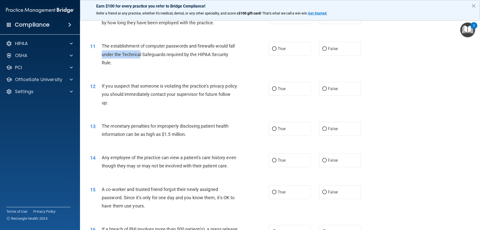
drag, startPoint x: 139, startPoint y: 58, endPoint x: 102, endPoint y: 55, distance: 36.7
click at [102, 55] on div "The establishment of computer passwords and firewalls would fall under the Tech…" at bounding box center [172, 54] width 140 height 25
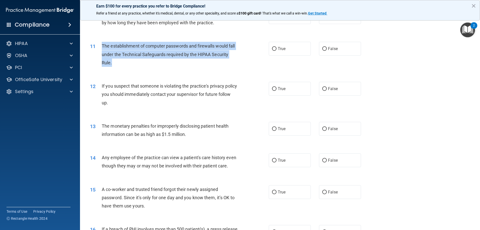
drag, startPoint x: 116, startPoint y: 62, endPoint x: 101, endPoint y: 48, distance: 20.4
click at [101, 48] on div "11 The establishment of computer passwords and firewalls would fall under the T…" at bounding box center [180, 56] width 194 height 28
click at [274, 50] on input "True" at bounding box center [274, 49] width 5 height 4
radio input "true"
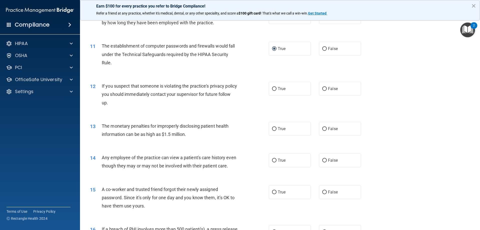
click at [220, 93] on span "If you suspect that someone is violating the practice's privacy policy you shou…" at bounding box center [169, 94] width 135 height 22
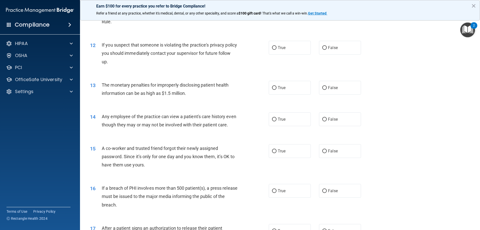
scroll to position [400, 0]
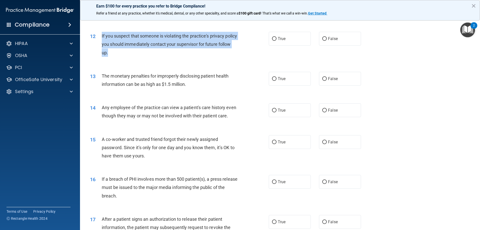
drag, startPoint x: 129, startPoint y: 52, endPoint x: 100, endPoint y: 38, distance: 32.0
click at [100, 38] on div "12 If you suspect that someone is violating the practice's privacy policy you s…" at bounding box center [180, 46] width 194 height 28
click at [273, 39] on input "True" at bounding box center [274, 39] width 5 height 4
radio input "true"
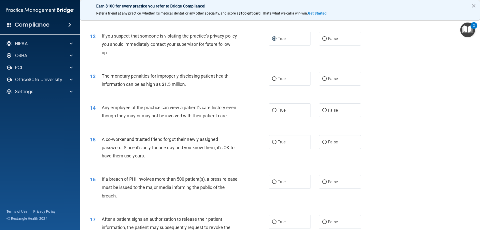
click at [163, 82] on span "The monetary penalties for improperly disclosing patient health information can…" at bounding box center [165, 80] width 127 height 14
click at [273, 78] on input "True" at bounding box center [274, 79] width 5 height 4
radio input "true"
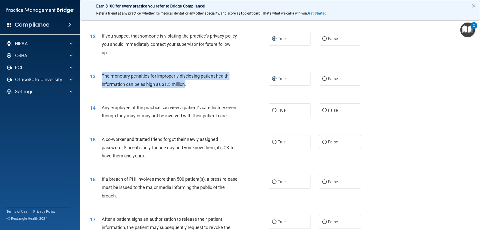
drag, startPoint x: 168, startPoint y: 84, endPoint x: 102, endPoint y: 76, distance: 66.5
click at [102, 76] on span "The monetary penalties for improperly disclosing patient health information can…" at bounding box center [165, 80] width 127 height 14
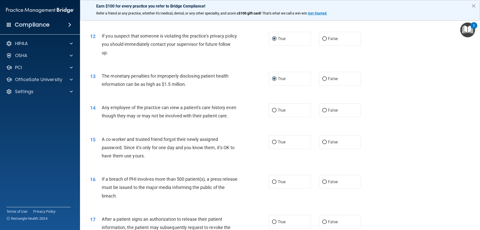
click at [190, 114] on span "Any employee of the practice can view a patient's care history even though they…" at bounding box center [169, 112] width 135 height 14
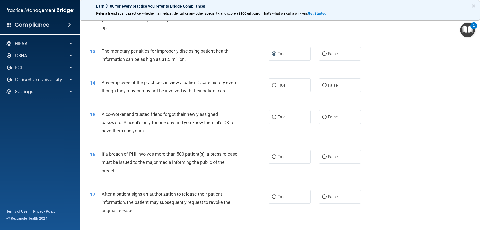
scroll to position [450, 0]
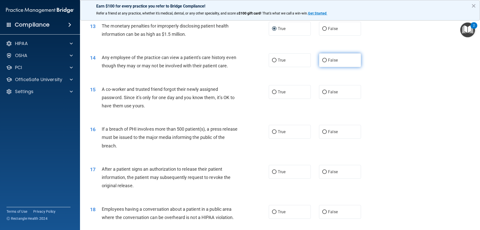
click at [323, 60] on input "False" at bounding box center [325, 61] width 5 height 4
radio input "true"
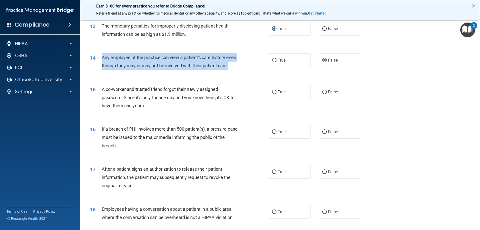
drag, startPoint x: 143, startPoint y: 73, endPoint x: 101, endPoint y: 58, distance: 45.3
click at [101, 58] on div "14 Any employee of the practice can view a patient's care history even though t…" at bounding box center [180, 62] width 194 height 19
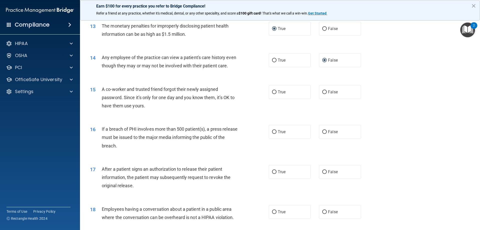
click at [224, 107] on span "A co-worker and trusted friend forgot their newly assigned password. Since it’s…" at bounding box center [168, 98] width 133 height 22
click at [323, 94] on input "False" at bounding box center [325, 92] width 5 height 4
radio input "true"
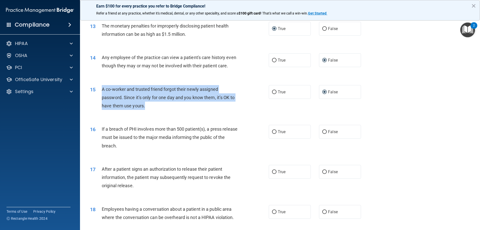
drag, startPoint x: 158, startPoint y: 114, endPoint x: 103, endPoint y: 101, distance: 57.1
click at [99, 101] on div "15 A co-worker and trusted friend forgot their newly assigned password. Since i…" at bounding box center [180, 99] width 194 height 28
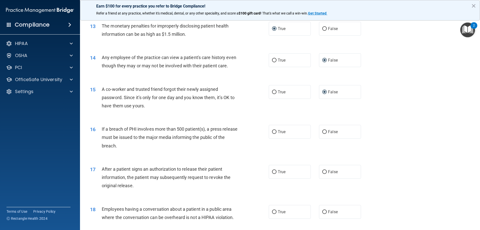
click at [193, 135] on span "If a breach of PHI involves more than 500 patient(s), a press release must be i…" at bounding box center [170, 137] width 136 height 22
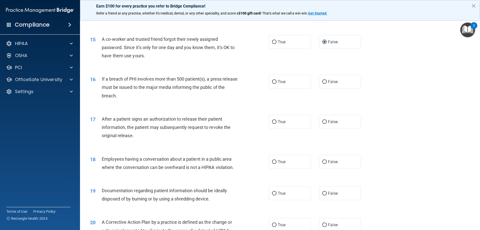
scroll to position [525, 0]
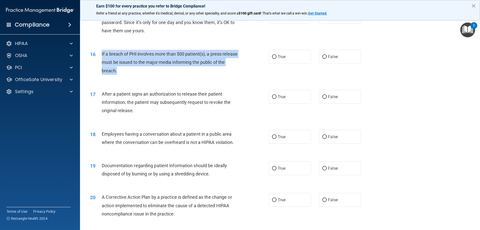
drag, startPoint x: 131, startPoint y: 80, endPoint x: 102, endPoint y: 64, distance: 33.4
click at [102, 64] on div "If a breach of PHI involves more than 500 patient(s), a press release must be i…" at bounding box center [172, 62] width 140 height 25
click at [273, 59] on input "True" at bounding box center [274, 57] width 5 height 4
radio input "true"
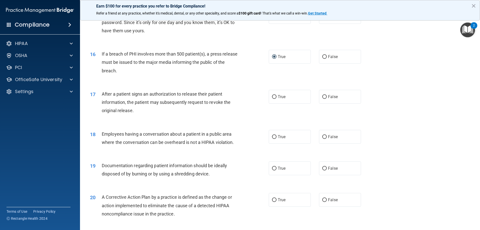
click at [191, 109] on span "After a patient signs an authorization to release their patient information, th…" at bounding box center [166, 102] width 129 height 22
click at [273, 99] on input "True" at bounding box center [274, 97] width 5 height 4
radio input "true"
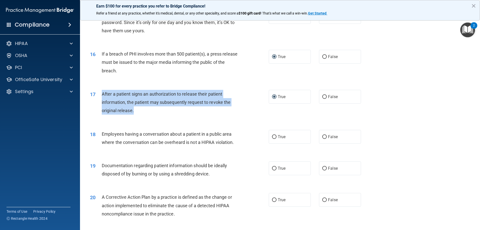
drag, startPoint x: 147, startPoint y: 119, endPoint x: 102, endPoint y: 102, distance: 48.9
click at [102, 102] on div "After a patient signs an authorization to release their patient information, th…" at bounding box center [172, 102] width 140 height 25
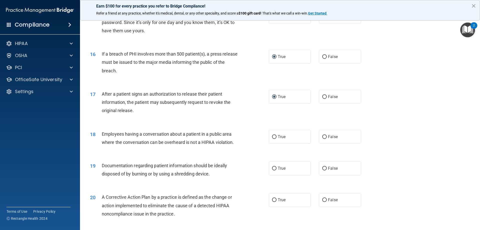
click at [188, 145] on span "Employees having a conversation about a patient in a public area where the conv…" at bounding box center [168, 138] width 132 height 14
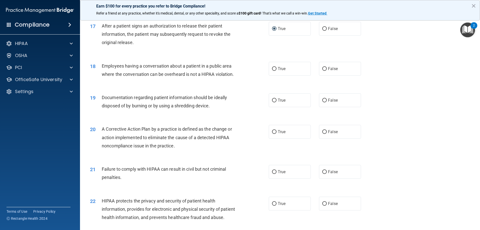
scroll to position [625, 0]
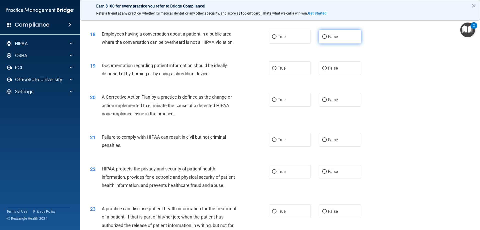
click at [323, 39] on input "False" at bounding box center [325, 37] width 5 height 4
radio input "true"
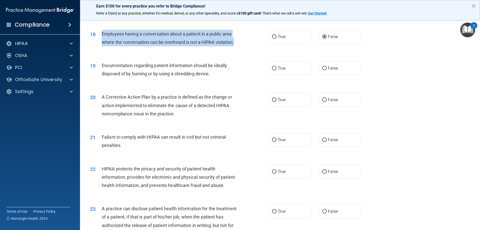
drag, startPoint x: 238, startPoint y: 51, endPoint x: 125, endPoint y: 47, distance: 113.2
click at [95, 45] on div "18 Employees having a conversation about a patient in a public area where the c…" at bounding box center [180, 39] width 194 height 19
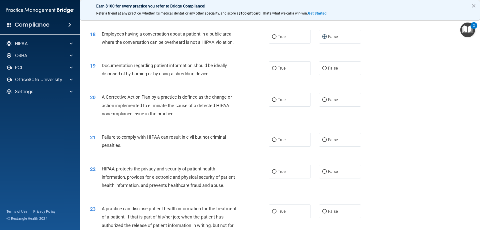
click at [176, 77] on div "Documentation regarding patient information should be ideally disposed of by bu…" at bounding box center [172, 69] width 140 height 17
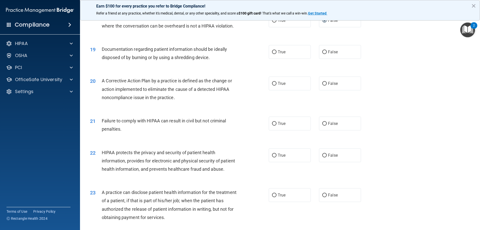
scroll to position [651, 0]
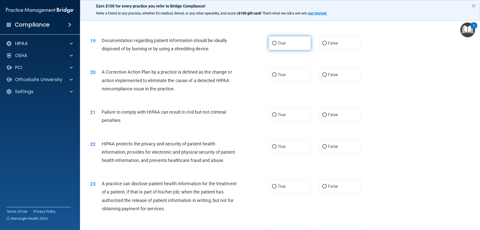
drag, startPoint x: 272, startPoint y: 52, endPoint x: 269, endPoint y: 55, distance: 4.5
click at [273, 45] on input "True" at bounding box center [274, 44] width 5 height 4
radio input "true"
click at [323, 45] on input "False" at bounding box center [325, 44] width 5 height 4
radio input "true"
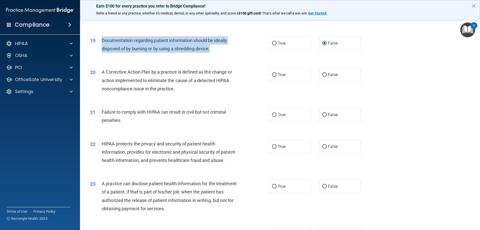
drag, startPoint x: 170, startPoint y: 55, endPoint x: 108, endPoint y: 48, distance: 62.9
click at [101, 45] on div "19 Documentation regarding patient information should be ideally disposed of by…" at bounding box center [180, 45] width 194 height 19
click at [272, 45] on input "True" at bounding box center [274, 44] width 5 height 4
radio input "true"
radio input "false"
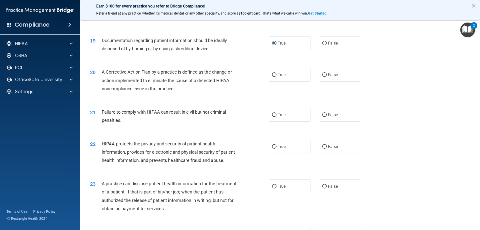
click at [170, 91] on span "A Corrective Action Plan by a practice is defined as the change or action imple…" at bounding box center [167, 80] width 130 height 22
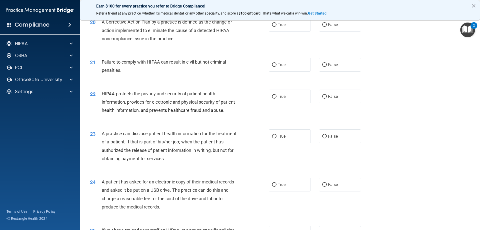
scroll to position [676, 0]
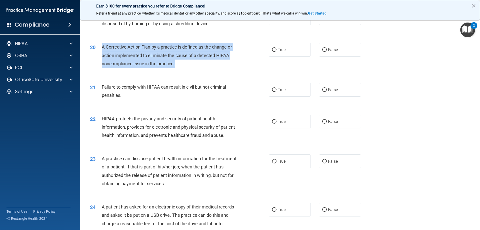
drag, startPoint x: 171, startPoint y: 71, endPoint x: 99, endPoint y: 57, distance: 73.1
click at [99, 57] on div "20 A Corrective Action Plan by a practice is defined as the change or action im…" at bounding box center [180, 57] width 194 height 28
click at [274, 52] on input "True" at bounding box center [274, 50] width 5 height 4
radio input "true"
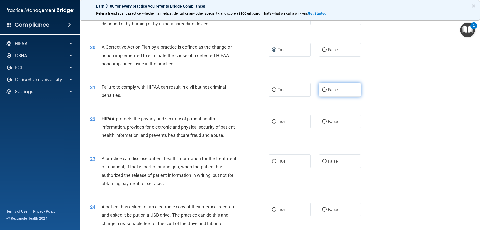
click at [325, 97] on label "False" at bounding box center [340, 90] width 42 height 14
click at [325, 92] on input "False" at bounding box center [325, 90] width 5 height 4
radio input "true"
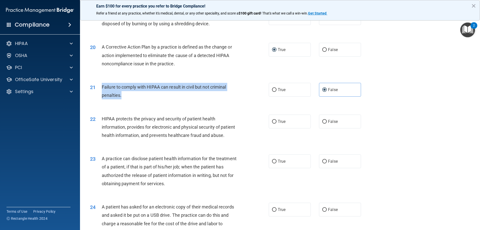
drag, startPoint x: 155, startPoint y: 102, endPoint x: 113, endPoint y: 97, distance: 42.4
click at [99, 96] on div "21 Failure to comply with HIPAA can result in civil but not criminal penalties." at bounding box center [180, 92] width 194 height 19
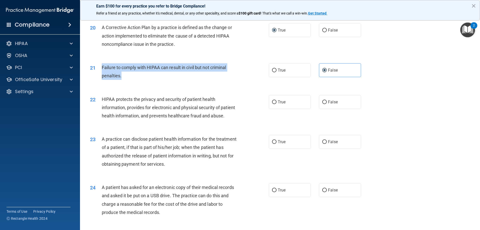
scroll to position [726, 0]
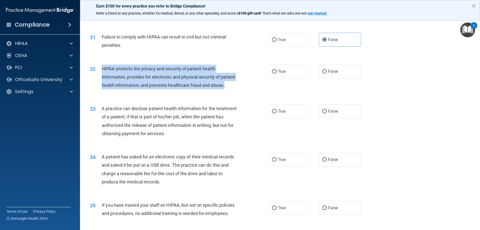
drag, startPoint x: 173, startPoint y: 98, endPoint x: 127, endPoint y: 85, distance: 47.4
click at [101, 82] on div "22 HIPAA protects the privacy and security of patient health information, provi…" at bounding box center [180, 79] width 194 height 28
click at [273, 74] on input "True" at bounding box center [274, 72] width 5 height 4
radio input "true"
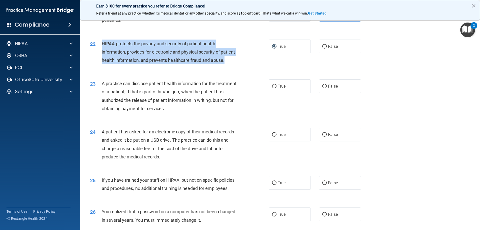
scroll to position [776, 0]
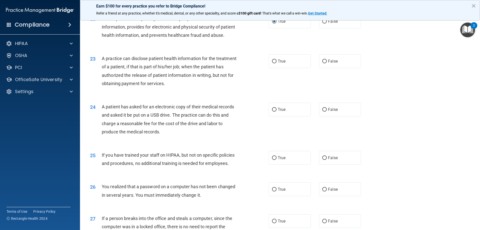
click at [186, 88] on div "A practice can disclose patient health information for the treatment of a patie…" at bounding box center [172, 70] width 140 height 33
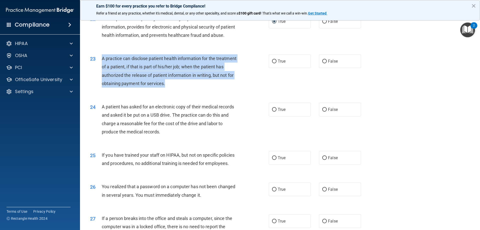
drag, startPoint x: 192, startPoint y: 97, endPoint x: 101, endPoint y: 77, distance: 92.6
click at [101, 77] on div "23 A practice can disclose patient health information for the treatment of a pa…" at bounding box center [180, 72] width 194 height 36
click at [323, 63] on input "False" at bounding box center [325, 62] width 5 height 4
radio input "true"
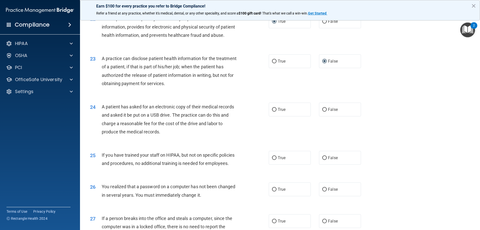
drag, startPoint x: 150, startPoint y: 142, endPoint x: 168, endPoint y: 143, distance: 18.3
click at [151, 134] on span "A patient has asked for an electronic copy of their medical records and asked i…" at bounding box center [168, 119] width 132 height 30
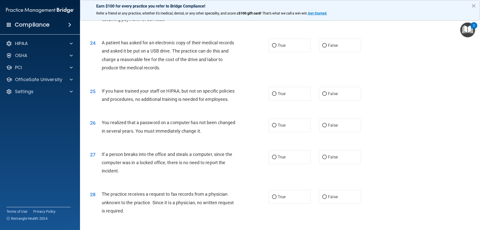
scroll to position [851, 0]
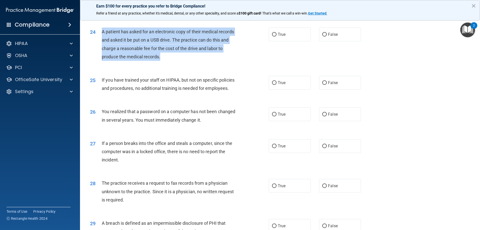
drag, startPoint x: 164, startPoint y: 69, endPoint x: 101, endPoint y: 47, distance: 66.6
click at [101, 47] on div "24 A patient has asked for an electronic copy of their medical records and aske…" at bounding box center [180, 46] width 194 height 36
click at [272, 37] on input "True" at bounding box center [274, 35] width 5 height 4
radio input "true"
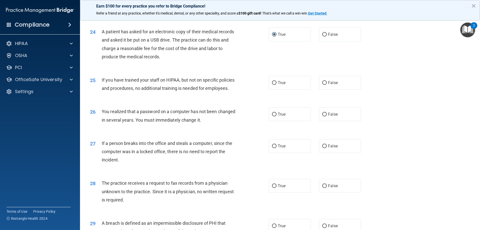
click at [194, 91] on span "If you have trained your staff on HIPAA, but not on specific policies and proce…" at bounding box center [168, 84] width 133 height 14
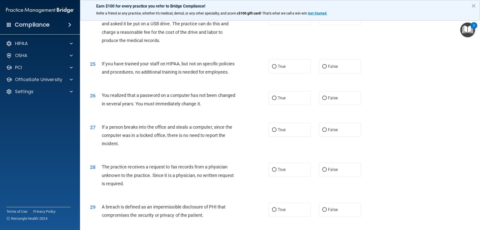
scroll to position [876, 0]
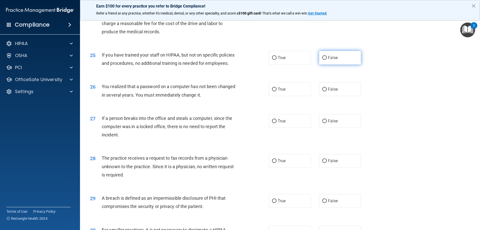
click at [323, 60] on input "False" at bounding box center [325, 58] width 5 height 4
radio input "true"
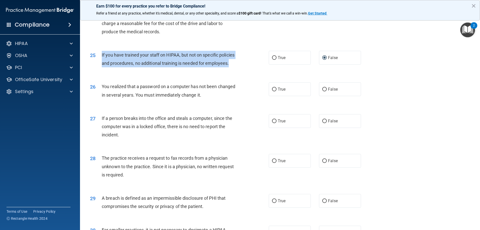
drag, startPoint x: 234, startPoint y: 80, endPoint x: 101, endPoint y: 72, distance: 133.4
click at [101, 70] on div "25 If you have trained your staff on HIPAA, but not on specific policies and pr…" at bounding box center [180, 60] width 194 height 19
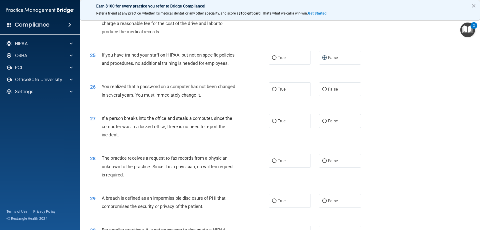
drag, startPoint x: 180, startPoint y: 105, endPoint x: 204, endPoint y: 107, distance: 23.9
click at [181, 97] on span "You realized that a password on a computer has not been changed in several year…" at bounding box center [169, 91] width 134 height 14
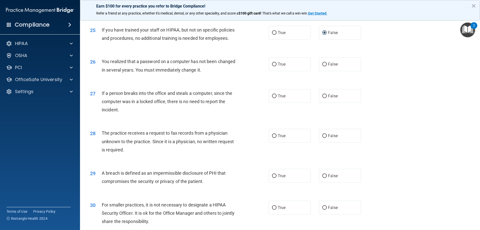
scroll to position [926, 0]
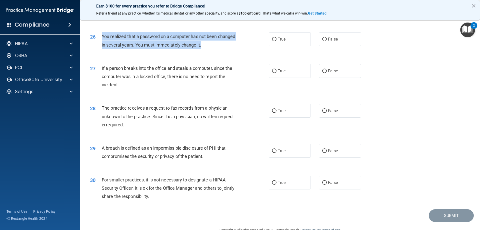
drag, startPoint x: 200, startPoint y: 62, endPoint x: 121, endPoint y: 57, distance: 79.5
click at [101, 51] on div "26 You realized that a password on a computer has not been changed in several y…" at bounding box center [180, 41] width 194 height 19
click at [272, 41] on input "True" at bounding box center [274, 40] width 5 height 4
radio input "true"
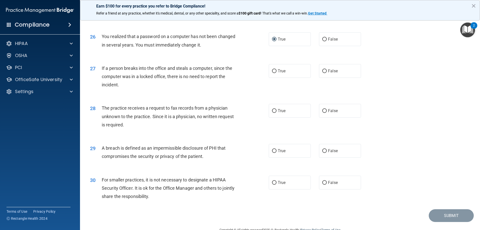
click at [208, 81] on div "If a person breaks into the office and steals a computer, since the computer wa…" at bounding box center [172, 76] width 140 height 25
click at [323, 73] on input "False" at bounding box center [325, 71] width 5 height 4
radio input "true"
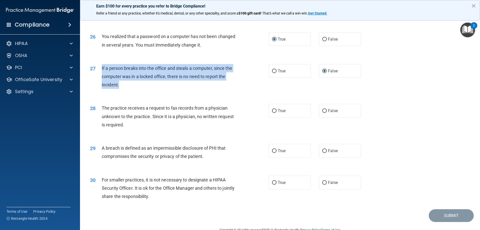
drag, startPoint x: 121, startPoint y: 101, endPoint x: 102, endPoint y: 85, distance: 24.7
click at [102, 85] on div "If a person breaks into the office and steals a computer, since the computer wa…" at bounding box center [172, 76] width 140 height 25
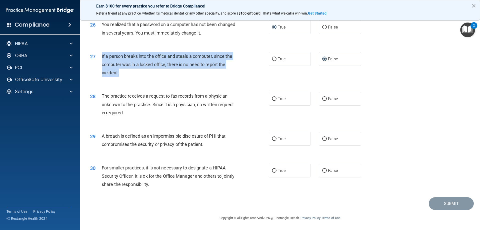
scroll to position [954, 0]
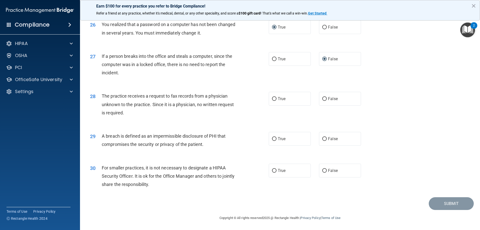
click at [162, 101] on div "The practice receives a request to fax records from a physician unknown to the …" at bounding box center [172, 104] width 140 height 25
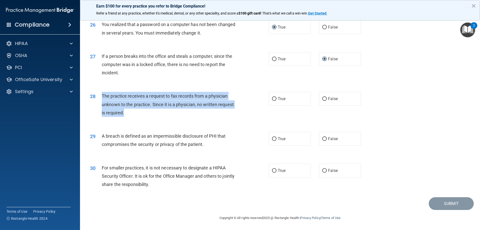
drag, startPoint x: 148, startPoint y: 110, endPoint x: 101, endPoint y: 97, distance: 48.6
click at [101, 97] on div "28 The practice receives a request to fax records from a physician unknown to t…" at bounding box center [180, 106] width 194 height 28
click at [323, 98] on input "False" at bounding box center [325, 99] width 5 height 4
radio input "true"
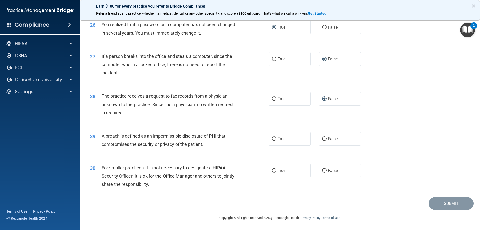
click at [168, 136] on span "A breach is defined as an impermissible disclosure of PHI that compromises the …" at bounding box center [164, 140] width 124 height 14
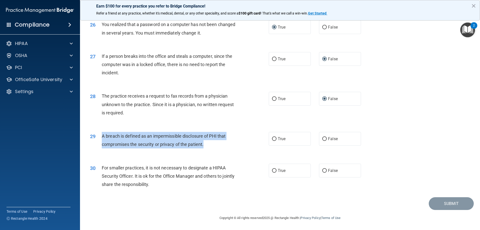
drag, startPoint x: 212, startPoint y: 143, endPoint x: 101, endPoint y: 137, distance: 110.7
click at [101, 137] on div "29 A breach is defined as an impermissible disclosure of PHI that compromises t…" at bounding box center [180, 141] width 194 height 19
click at [274, 141] on input "True" at bounding box center [274, 139] width 5 height 4
radio input "true"
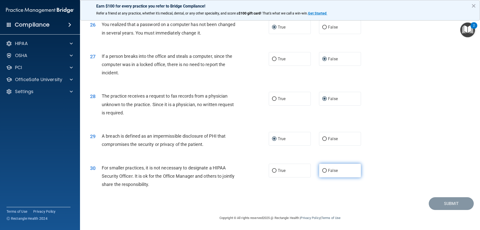
click at [326, 170] on label "False" at bounding box center [340, 171] width 42 height 14
click at [326, 170] on input "False" at bounding box center [325, 171] width 5 height 4
radio input "true"
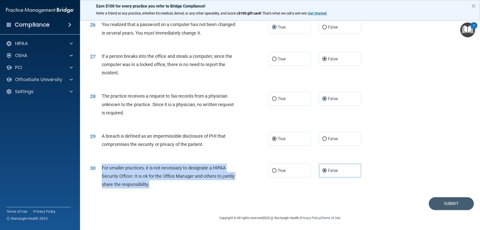
drag, startPoint x: 164, startPoint y: 187, endPoint x: 140, endPoint y: 175, distance: 27.2
click at [99, 172] on div "30 For smaller practices, it is not necessary to designate a HIPAA Security Off…" at bounding box center [180, 178] width 194 height 28
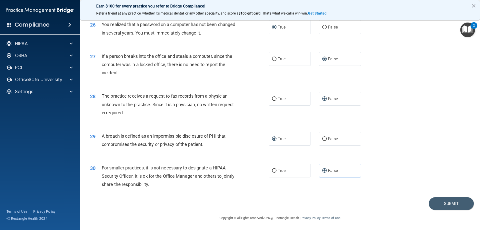
click at [397, 166] on div "30 For smaller practices, it is not necessary to designate a HIPAA Security Off…" at bounding box center [280, 177] width 388 height 40
click at [444, 203] on button "Submit" at bounding box center [451, 203] width 45 height 13
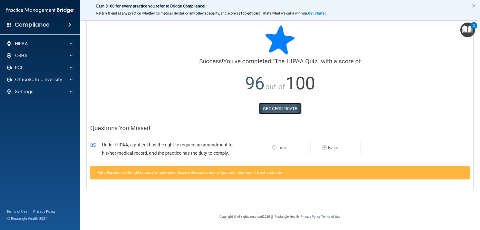
click at [274, 110] on link "GET CERTIFICATE" at bounding box center [280, 108] width 43 height 11
click at [49, 81] on p "OfficeSafe University" at bounding box center [38, 80] width 47 height 6
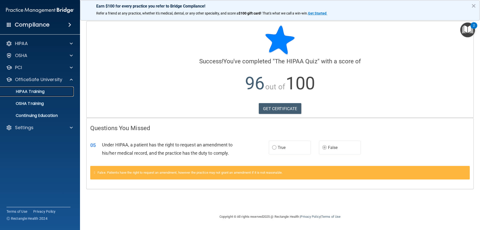
click at [40, 91] on p "HIPAA Training" at bounding box center [23, 91] width 41 height 5
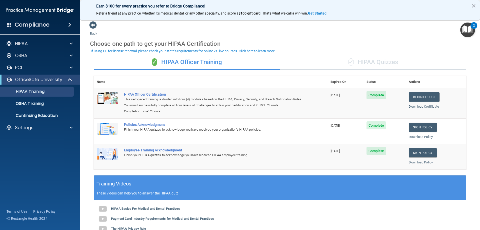
click at [372, 63] on div "✓ HIPAA Quizzes" at bounding box center [373, 62] width 186 height 15
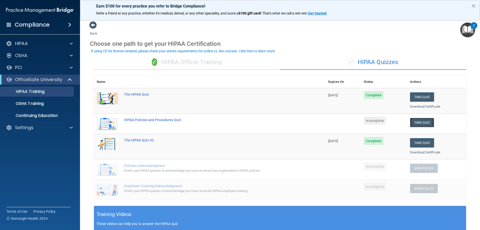
click at [420, 123] on button "Take Quiz" at bounding box center [422, 122] width 24 height 9
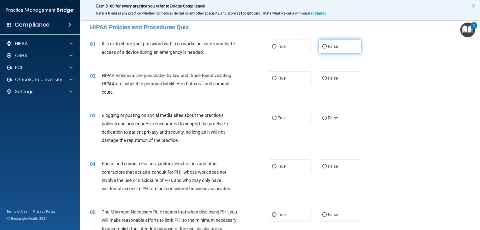
click at [323, 46] on input "False" at bounding box center [325, 47] width 5 height 4
radio input "true"
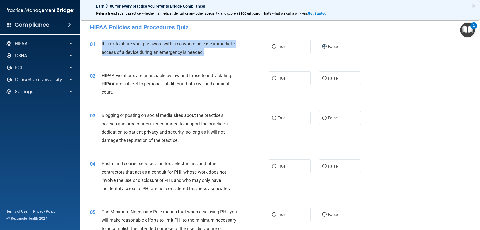
drag, startPoint x: 216, startPoint y: 53, endPoint x: 101, endPoint y: 45, distance: 115.6
click at [99, 45] on div "01 It is ok to share your password with a co-worker in case immediate access of…" at bounding box center [180, 49] width 194 height 19
click at [273, 77] on input "True" at bounding box center [274, 79] width 5 height 4
radio input "true"
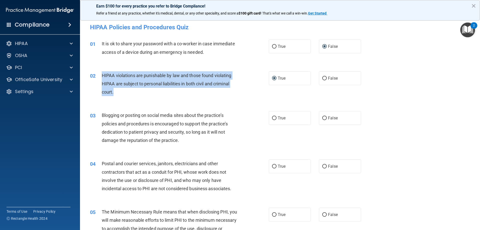
drag, startPoint x: 133, startPoint y: 90, endPoint x: 96, endPoint y: 75, distance: 39.2
click at [96, 75] on div "02 HIPAA violations are punishable by law and those found violating HIPAA are s…" at bounding box center [180, 85] width 194 height 28
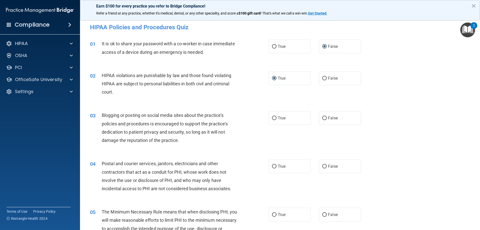
click at [186, 128] on div "Blogging or posting on social media sites about the practice’s policies and pro…" at bounding box center [172, 127] width 140 height 33
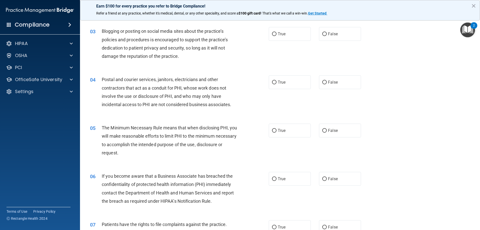
scroll to position [75, 0]
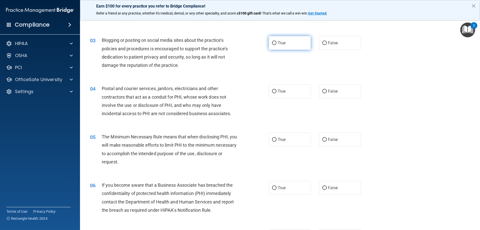
click at [273, 42] on input "True" at bounding box center [274, 43] width 5 height 4
radio input "true"
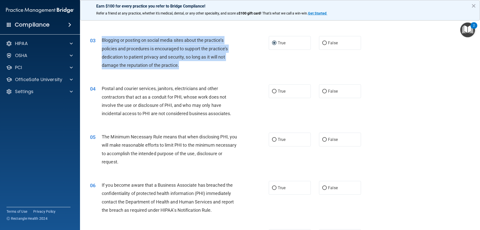
drag, startPoint x: 185, startPoint y: 63, endPoint x: 100, endPoint y: 41, distance: 87.7
click at [100, 41] on div "03 Blogging or posting on social media sites about the practice’s policies and …" at bounding box center [180, 54] width 194 height 36
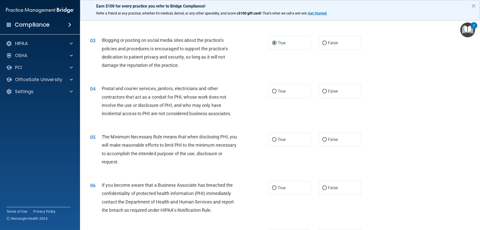
click at [183, 95] on span "Postal and courier services, janitors, electricians and other contractors that …" at bounding box center [167, 101] width 130 height 30
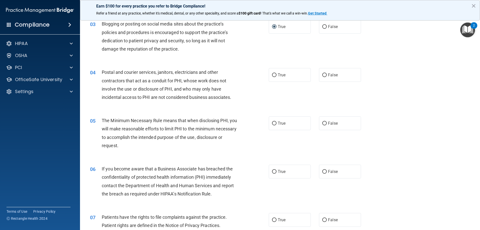
scroll to position [100, 0]
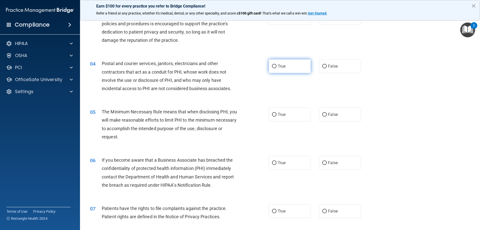
click at [272, 67] on input "True" at bounding box center [274, 67] width 5 height 4
radio input "true"
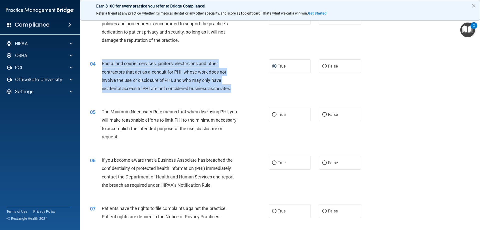
drag, startPoint x: 233, startPoint y: 90, endPoint x: 102, endPoint y: 63, distance: 134.2
click at [102, 63] on span "Postal and courier services, janitors, electricians and other contractors that …" at bounding box center [167, 76] width 130 height 30
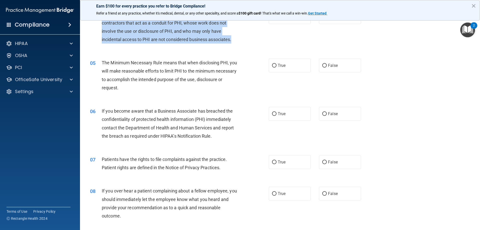
scroll to position [150, 0]
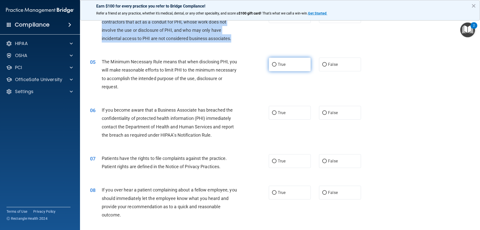
click at [273, 63] on input "True" at bounding box center [274, 65] width 5 height 4
radio input "true"
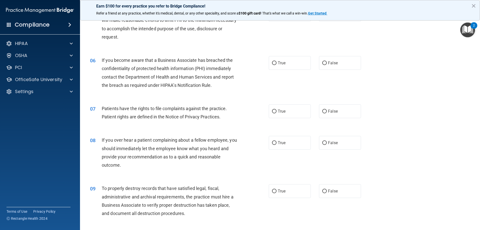
scroll to position [200, 0]
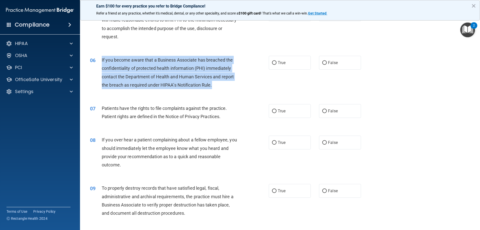
drag, startPoint x: 216, startPoint y: 85, endPoint x: 102, endPoint y: 61, distance: 117.1
click at [102, 61] on div "If you become aware that a Business Associate has breached the confidentiality …" at bounding box center [172, 72] width 140 height 33
click at [195, 82] on span "If you become aware that a Business Associate has breached the confidentiality …" at bounding box center [168, 72] width 132 height 30
click at [198, 74] on span "If you become aware that a Business Associate has breached the confidentiality …" at bounding box center [168, 72] width 132 height 30
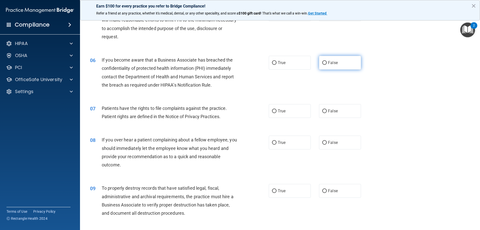
click at [324, 62] on input "False" at bounding box center [325, 63] width 5 height 4
radio input "true"
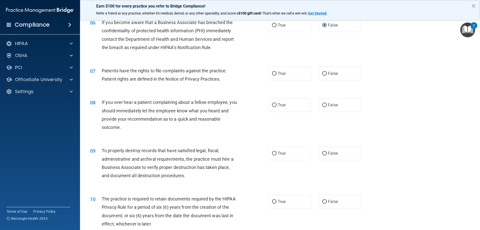
scroll to position [250, 0]
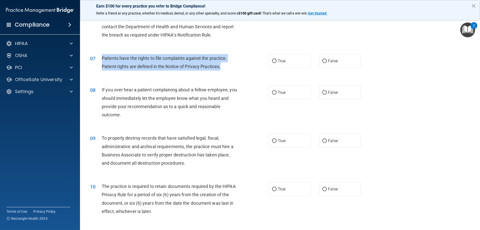
drag, startPoint x: 222, startPoint y: 66, endPoint x: 121, endPoint y: 61, distance: 101.2
click at [101, 58] on div "07 Patients have the rights to file complaints against the practice. Patient ri…" at bounding box center [180, 63] width 194 height 19
drag, startPoint x: 273, startPoint y: 61, endPoint x: 255, endPoint y: 79, distance: 25.0
click at [273, 62] on input "True" at bounding box center [274, 61] width 5 height 4
radio input "true"
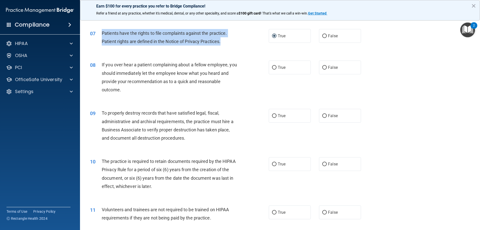
scroll to position [300, 0]
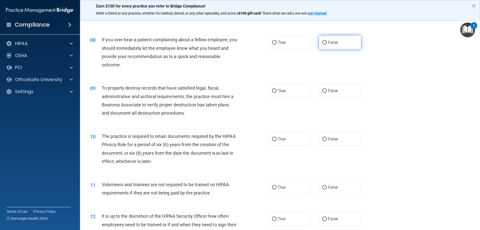
click at [323, 41] on input "False" at bounding box center [325, 43] width 5 height 4
radio input "true"
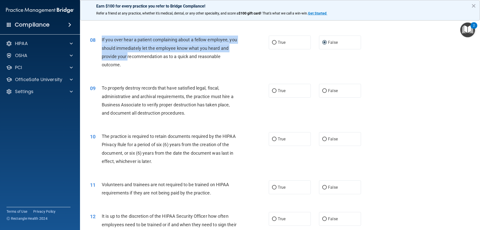
drag, startPoint x: 126, startPoint y: 58, endPoint x: 99, endPoint y: 42, distance: 30.9
click at [99, 42] on div "08 If you over hear a patient complaining about a fellow employee, you should i…" at bounding box center [180, 54] width 194 height 36
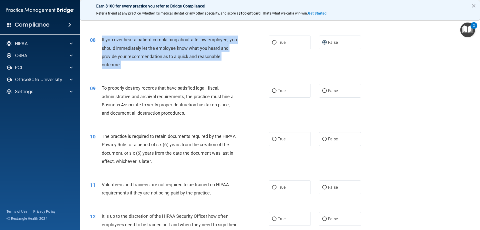
drag, startPoint x: 128, startPoint y: 67, endPoint x: 101, endPoint y: 41, distance: 37.2
click at [101, 41] on div "08 If you over hear a patient complaining about a fellow employee, you should i…" at bounding box center [180, 54] width 194 height 36
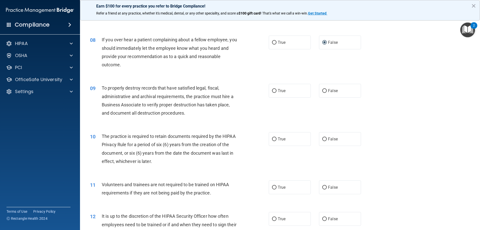
click at [163, 94] on span "To properly destroy records that have satisfied legal, fiscal, administrative a…" at bounding box center [168, 100] width 132 height 30
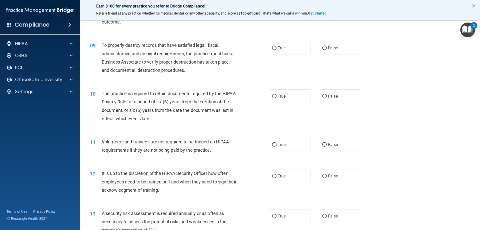
scroll to position [350, 0]
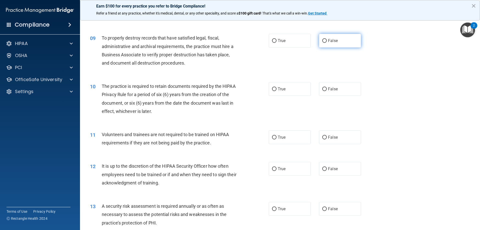
click at [323, 42] on input "False" at bounding box center [325, 41] width 5 height 4
radio input "true"
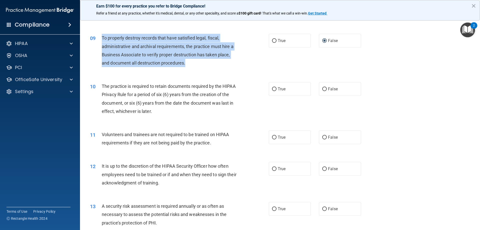
drag, startPoint x: 190, startPoint y: 62, endPoint x: 143, endPoint y: 45, distance: 50.1
click at [97, 40] on div "09 To properly destroy records that have satisfied legal, fiscal, administrativ…" at bounding box center [180, 52] width 194 height 36
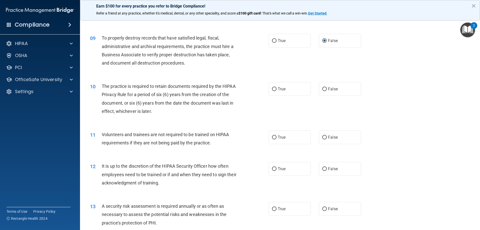
click at [151, 89] on div "The practice is required to retain documents required by the HIPAA Privacy Rule…" at bounding box center [172, 98] width 140 height 33
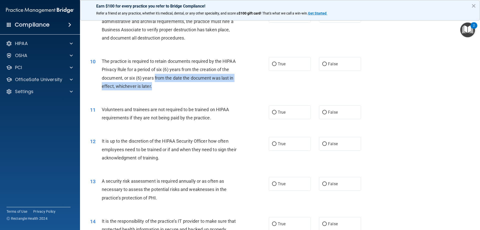
drag, startPoint x: 166, startPoint y: 83, endPoint x: 155, endPoint y: 82, distance: 10.8
click at [155, 82] on div "The practice is required to retain documents required by the HIPAA Privacy Rule…" at bounding box center [172, 73] width 140 height 33
click at [272, 64] on input "True" at bounding box center [274, 64] width 5 height 4
radio input "true"
click at [167, 87] on div "The practice is required to retain documents required by the HIPAA Privacy Rule…" at bounding box center [172, 73] width 140 height 33
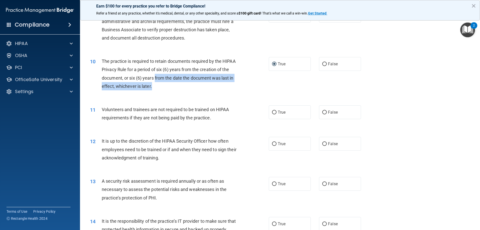
click at [158, 86] on div "The practice is required to retain documents required by the HIPAA Privacy Rule…" at bounding box center [172, 73] width 140 height 33
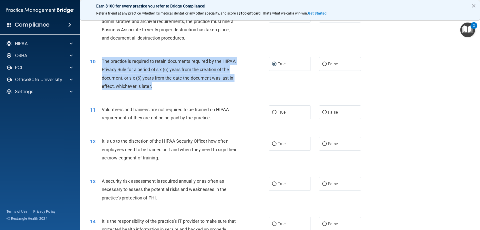
drag, startPoint x: 155, startPoint y: 86, endPoint x: 98, endPoint y: 64, distance: 61.7
click at [98, 64] on div "10 The practice is required to retain documents required by the HIPAA Privacy R…" at bounding box center [180, 75] width 194 height 36
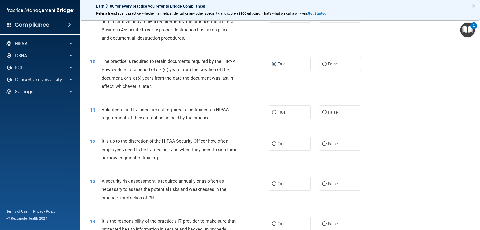
click at [141, 111] on span "Volunteers and trainees are not required to be trained on HIPAA requirements if…" at bounding box center [165, 114] width 127 height 14
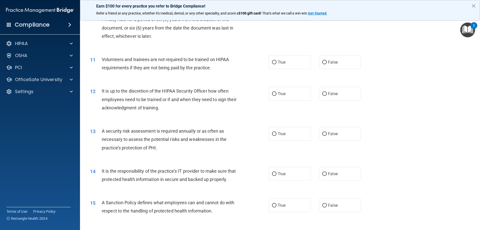
scroll to position [450, 0]
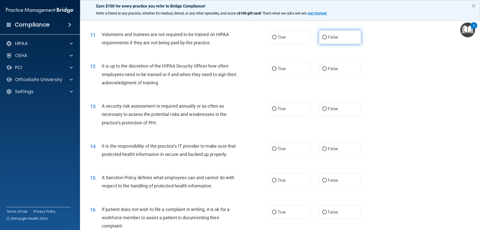
click at [323, 39] on input "False" at bounding box center [325, 38] width 5 height 4
radio input "true"
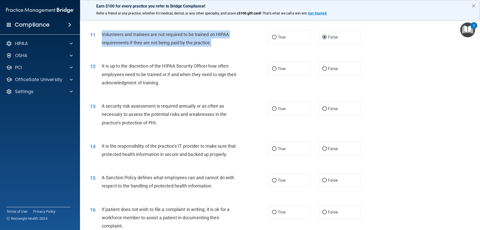
drag, startPoint x: 211, startPoint y: 43, endPoint x: 97, endPoint y: 35, distance: 115.1
click at [97, 35] on div "11 Volunteers and trainees are not required to be trained on HIPAA requirements…" at bounding box center [180, 39] width 194 height 19
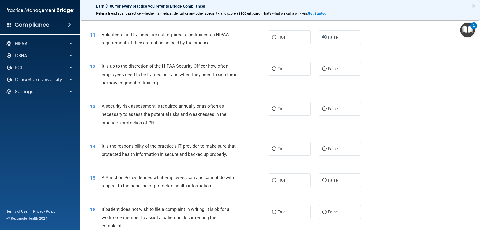
click at [175, 79] on div "It is up to the discretion of the HIPAA Security Officer how often employees ne…" at bounding box center [172, 74] width 140 height 25
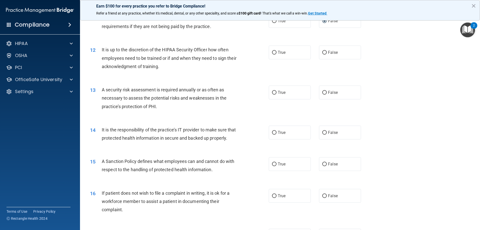
scroll to position [475, 0]
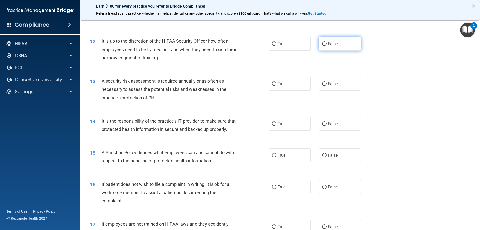
click at [324, 44] on input "False" at bounding box center [325, 44] width 5 height 4
radio input "true"
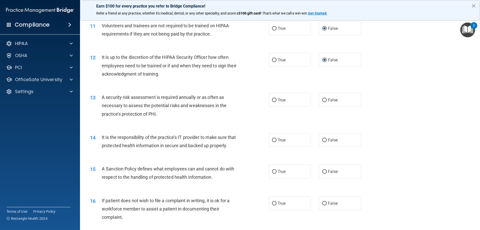
scroll to position [450, 0]
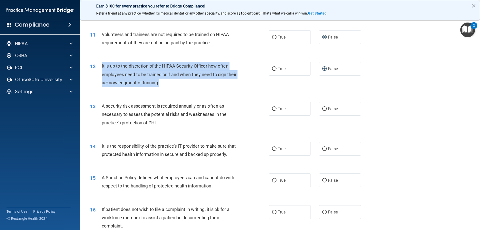
drag, startPoint x: 175, startPoint y: 82, endPoint x: 101, endPoint y: 67, distance: 75.3
click at [101, 67] on div "12 It is up to the discretion of the HIPAA Security Officer how often employees…" at bounding box center [180, 76] width 194 height 28
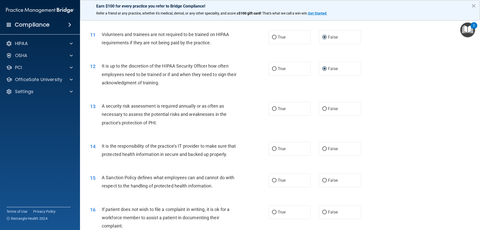
click at [160, 110] on div "A security risk assessment is required annually or as often as necessary to ass…" at bounding box center [172, 114] width 140 height 25
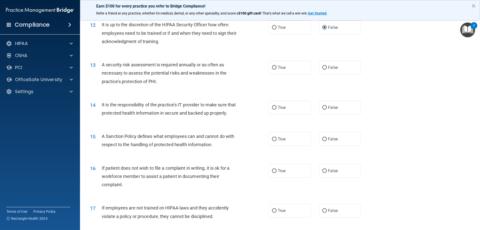
scroll to position [500, 0]
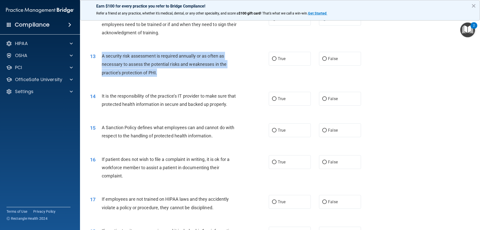
drag, startPoint x: 159, startPoint y: 70, endPoint x: 101, endPoint y: 56, distance: 59.6
click at [101, 56] on div "13 A security risk assessment is required annually or as often as necessary to …" at bounding box center [180, 66] width 194 height 28
click at [274, 58] on input "True" at bounding box center [274, 59] width 5 height 4
radio input "true"
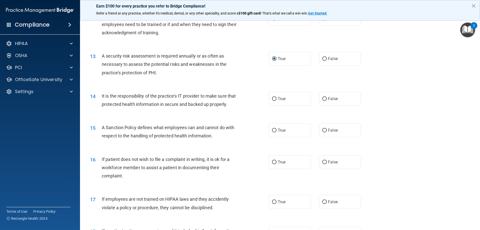
click at [198, 91] on div "14 It is the responsibility of the practice’s IT provider to make sure that pro…" at bounding box center [280, 102] width 388 height 32
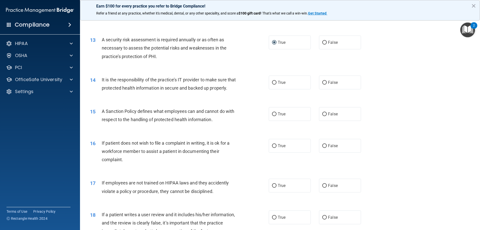
scroll to position [525, 0]
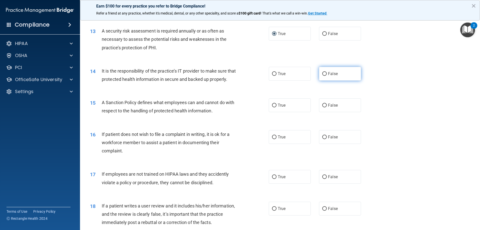
click at [323, 71] on label "False" at bounding box center [340, 74] width 42 height 14
click at [323, 72] on input "False" at bounding box center [325, 74] width 5 height 4
radio input "true"
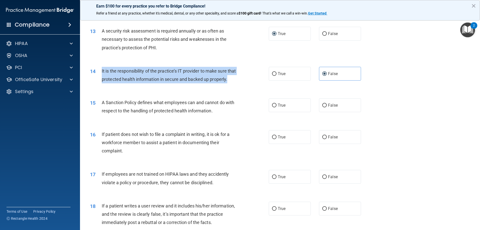
drag, startPoint x: 139, startPoint y: 85, endPoint x: 123, endPoint y: 75, distance: 19.2
click at [100, 71] on div "14 It is the responsibility of the practice’s IT provider to make sure that pro…" at bounding box center [180, 76] width 194 height 19
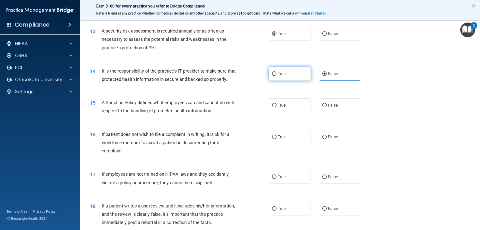
click at [276, 72] on label "True" at bounding box center [290, 74] width 42 height 14
click at [276, 72] on input "True" at bounding box center [274, 74] width 5 height 4
radio input "true"
radio input "false"
click at [198, 112] on span "A Sanction Policy defines what employees can and cannot do with respect to the …" at bounding box center [168, 107] width 133 height 14
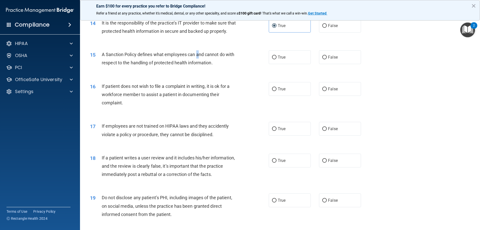
scroll to position [575, 0]
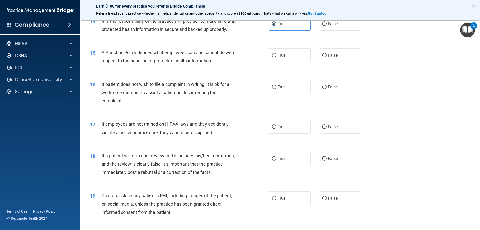
click at [183, 96] on div "If patient does not wish to file a complaint in writing, it is ok for a workfor…" at bounding box center [172, 92] width 140 height 25
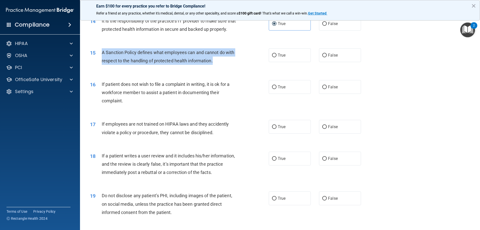
drag, startPoint x: 220, startPoint y: 67, endPoint x: 102, endPoint y: 60, distance: 117.6
click at [102, 60] on div "A Sanction Policy defines what employees can and cannot do with respect to the …" at bounding box center [172, 56] width 140 height 17
click at [272, 57] on input "True" at bounding box center [274, 56] width 5 height 4
radio input "true"
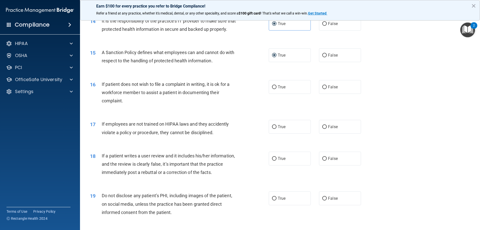
click at [169, 103] on span "If patient does not wish to file a complaint in writing, it is ok for a workfor…" at bounding box center [166, 93] width 128 height 22
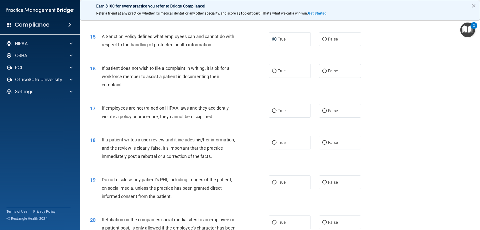
scroll to position [600, 0]
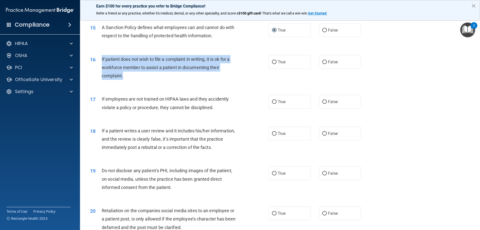
drag, startPoint x: 141, startPoint y: 84, endPoint x: 102, endPoint y: 70, distance: 41.9
click at [102, 70] on div "If patient does not wish to file a complaint in writing, it is ok for a workfor…" at bounding box center [172, 67] width 140 height 25
click at [273, 64] on input "True" at bounding box center [274, 62] width 5 height 4
radio input "true"
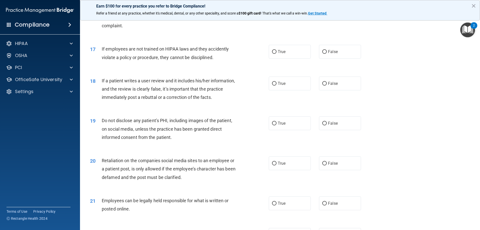
click at [191, 97] on span "If a patient writes a user review and it includes his/her information, and the …" at bounding box center [168, 89] width 133 height 22
click at [324, 54] on input "False" at bounding box center [325, 52] width 5 height 4
radio input "true"
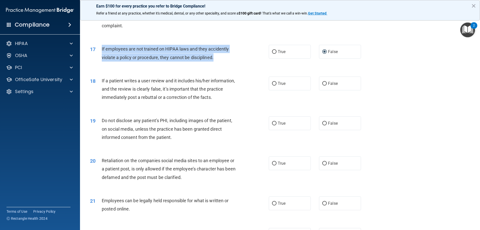
drag, startPoint x: 224, startPoint y: 66, endPoint x: 100, endPoint y: 58, distance: 124.1
click at [100, 58] on div "17 If employees are not trained on HIPAA laws and they accidently violate a pol…" at bounding box center [180, 54] width 194 height 19
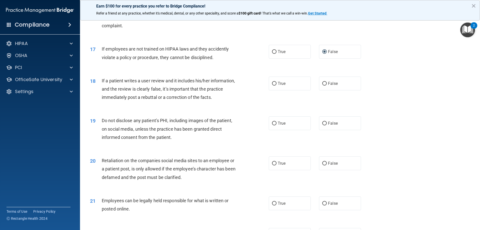
click at [186, 96] on span "If a patient writes a user review and it includes his/her information, and the …" at bounding box center [168, 89] width 133 height 22
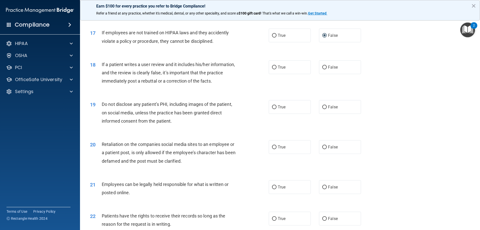
scroll to position [676, 0]
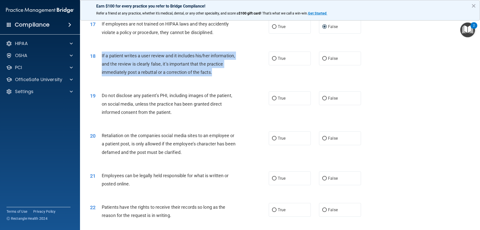
drag, startPoint x: 219, startPoint y: 78, endPoint x: 102, endPoint y: 65, distance: 118.1
click at [102, 65] on div "If a patient writes a user review and it includes his/her information, and the …" at bounding box center [172, 64] width 140 height 25
click at [324, 61] on input "False" at bounding box center [325, 59] width 5 height 4
radio input "true"
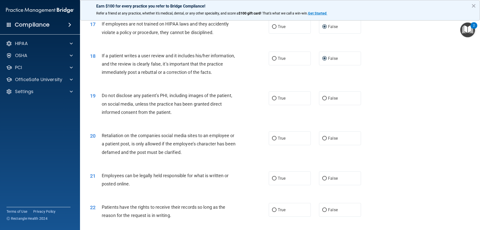
click at [160, 116] on div "Do not disclose any patient’s PHI, including images of the patient, on social m…" at bounding box center [172, 103] width 140 height 25
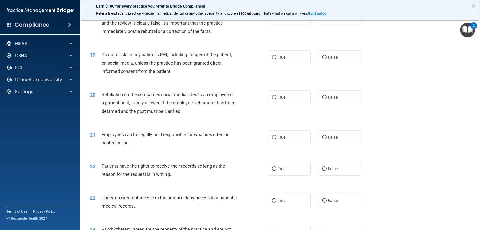
scroll to position [726, 0]
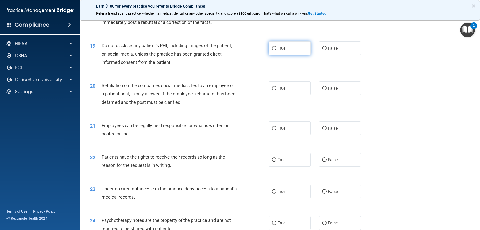
click at [274, 50] on input "True" at bounding box center [274, 49] width 5 height 4
radio input "true"
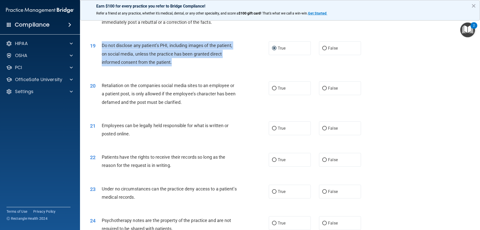
drag, startPoint x: 169, startPoint y: 68, endPoint x: 101, endPoint y: 56, distance: 69.1
click at [101, 56] on div "19 Do not disclose any patient’s PHI, including images of the patient, on socia…" at bounding box center [180, 55] width 194 height 28
click at [324, 50] on input "False" at bounding box center [325, 49] width 5 height 4
radio input "true"
radio input "false"
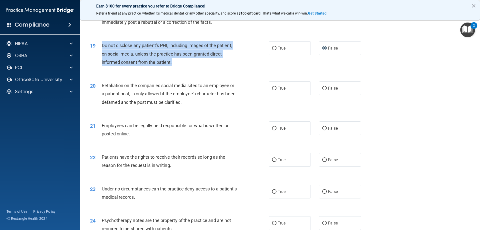
click at [194, 66] on div "Do not disclose any patient’s PHI, including images of the patient, on social m…" at bounding box center [172, 53] width 140 height 25
click at [184, 66] on div "Do not disclose any patient’s PHI, including images of the patient, on social m…" at bounding box center [172, 53] width 140 height 25
click at [173, 65] on div "Do not disclose any patient’s PHI, including images of the patient, on social m…" at bounding box center [172, 53] width 140 height 25
drag, startPoint x: 177, startPoint y: 70, endPoint x: 103, endPoint y: 56, distance: 75.5
click at [103, 56] on div "Do not disclose any patient’s PHI, including images of the patient, on social m…" at bounding box center [172, 53] width 140 height 25
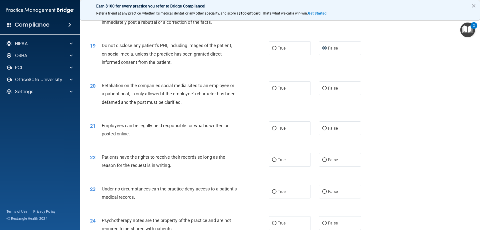
click at [177, 102] on span "Retaliation on the companies social media sites to an employee or a patient pos…" at bounding box center [169, 94] width 134 height 22
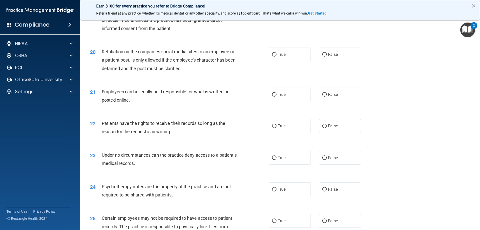
scroll to position [751, 0]
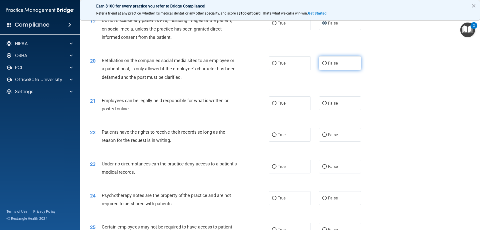
click at [323, 65] on input "False" at bounding box center [325, 64] width 5 height 4
radio input "true"
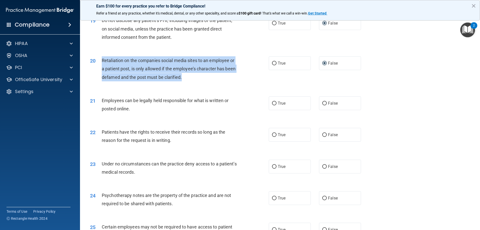
drag, startPoint x: 193, startPoint y: 85, endPoint x: 100, endPoint y: 71, distance: 93.4
click at [100, 71] on div "20 Retaliation on the companies social media sites to an employee or a patient …" at bounding box center [180, 70] width 194 height 28
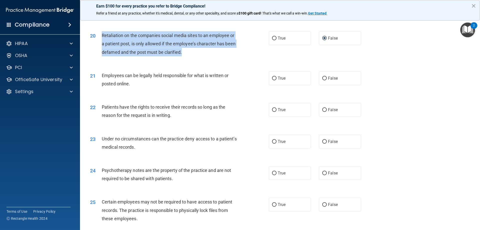
scroll to position [801, 0]
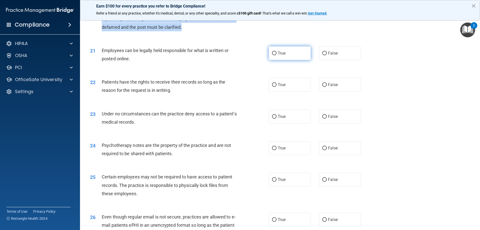
click at [273, 55] on input "True" at bounding box center [274, 54] width 5 height 4
radio input "true"
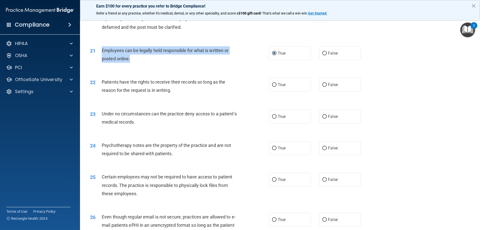
drag, startPoint x: 167, startPoint y: 69, endPoint x: 123, endPoint y: 62, distance: 44.1
click at [100, 60] on div "21 Employees can be legally held responsible for what is written or posted onli…" at bounding box center [180, 55] width 194 height 19
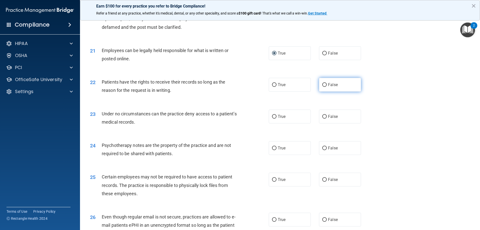
click at [325, 92] on label "False" at bounding box center [340, 85] width 42 height 14
click at [325, 87] on input "False" at bounding box center [325, 85] width 5 height 4
radio input "true"
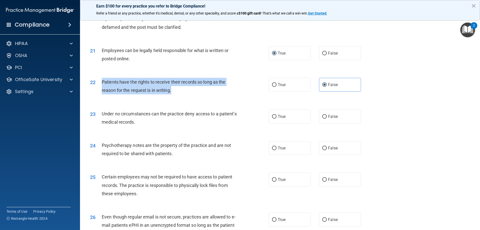
drag, startPoint x: 177, startPoint y: 99, endPoint x: 115, endPoint y: 97, distance: 62.3
click at [98, 92] on div "22 Patients have the rights to receive their records so long as the reason for …" at bounding box center [180, 87] width 194 height 19
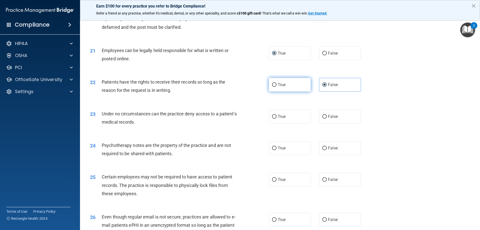
click at [276, 92] on label "True" at bounding box center [290, 85] width 42 height 14
click at [276, 87] on input "True" at bounding box center [274, 85] width 5 height 4
radio input "true"
radio input "false"
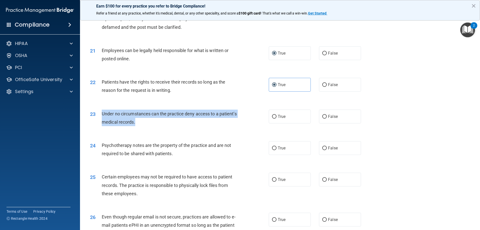
drag, startPoint x: 172, startPoint y: 130, endPoint x: 99, endPoint y: 124, distance: 73.5
click at [99, 124] on div "23 Under no circumstances can the practice deny access to a patient’s medical r…" at bounding box center [180, 119] width 194 height 19
click at [323, 119] on input "False" at bounding box center [325, 117] width 5 height 4
radio input "true"
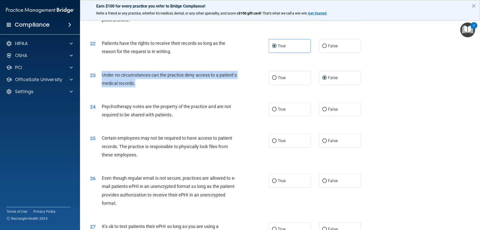
scroll to position [851, 0]
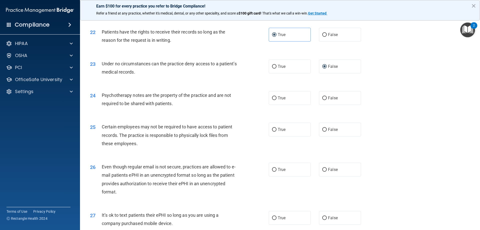
click at [163, 106] on span "Psychotherapy notes are the property of the practice and are not required to be…" at bounding box center [166, 100] width 129 height 14
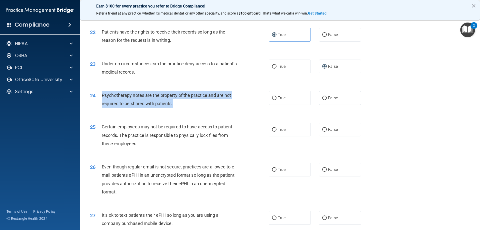
drag, startPoint x: 159, startPoint y: 110, endPoint x: 123, endPoint y: 106, distance: 37.0
click at [102, 104] on div "Psychotherapy notes are the property of the practice and are not required to be…" at bounding box center [172, 99] width 140 height 17
click at [169, 105] on span "Psychotherapy notes are the property of the practice and are not required to be…" at bounding box center [166, 100] width 129 height 14
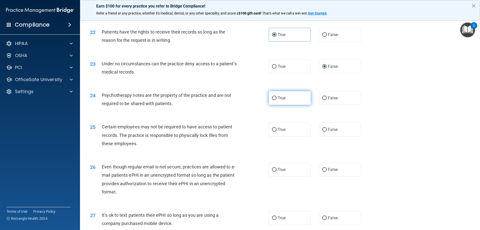
click at [274, 100] on input "True" at bounding box center [274, 98] width 5 height 4
radio input "true"
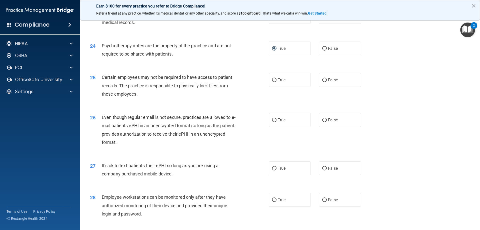
scroll to position [901, 0]
drag, startPoint x: 272, startPoint y: 89, endPoint x: 265, endPoint y: 88, distance: 7.0
click at [272, 82] on input "True" at bounding box center [274, 80] width 5 height 4
radio input "true"
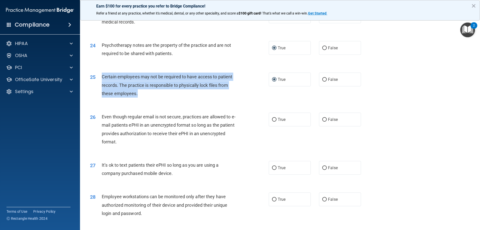
drag, startPoint x: 145, startPoint y: 102, endPoint x: 101, endPoint y: 87, distance: 46.5
click at [101, 87] on div "25 Certain employees may not be required to have access to patient records. The…" at bounding box center [180, 87] width 194 height 28
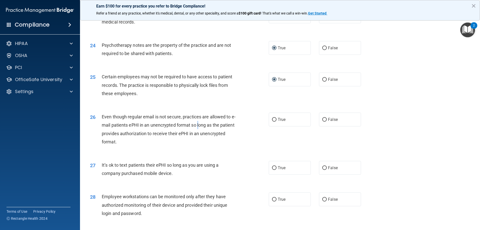
click at [198, 133] on span "Even though regular email is not secure, practices are allowed to e-mail patien…" at bounding box center [169, 129] width 134 height 30
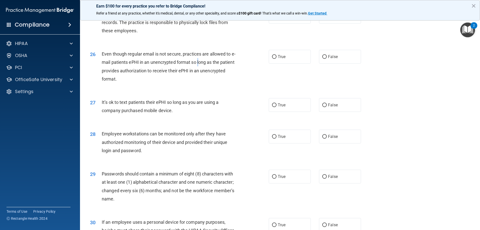
scroll to position [976, 0]
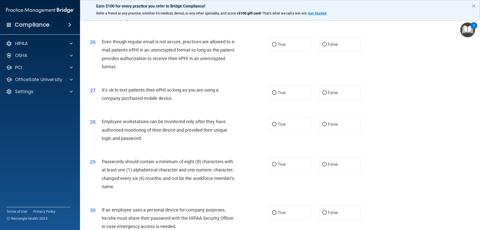
click at [176, 59] on span "Even though regular email is not secure, practices are allowed to e-mail patien…" at bounding box center [169, 54] width 134 height 30
drag, startPoint x: 273, startPoint y: 54, endPoint x: 266, endPoint y: 56, distance: 7.2
click at [273, 47] on input "True" at bounding box center [274, 45] width 5 height 4
radio input "true"
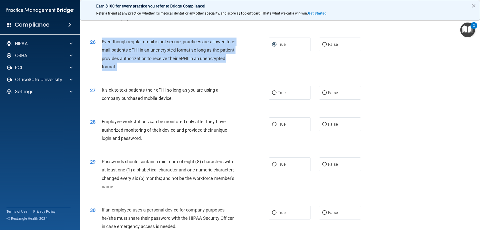
drag, startPoint x: 156, startPoint y: 75, endPoint x: 102, endPoint y: 49, distance: 60.4
click at [102, 49] on div "Even though regular email is not secure, practices are allowed to e-mail patien…" at bounding box center [172, 54] width 140 height 33
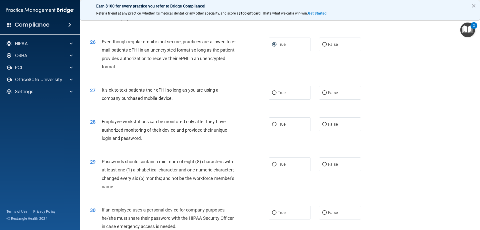
click at [163, 102] on div "It’s ok to text patients their ePHI so long as you are using a company purchase…" at bounding box center [172, 94] width 140 height 17
click at [323, 95] on input "False" at bounding box center [325, 93] width 5 height 4
radio input "true"
drag, startPoint x: 179, startPoint y: 108, endPoint x: 130, endPoint y: 99, distance: 49.2
click at [103, 98] on div "It’s ok to text patients their ePHI so long as you are using a company purchase…" at bounding box center [172, 94] width 140 height 17
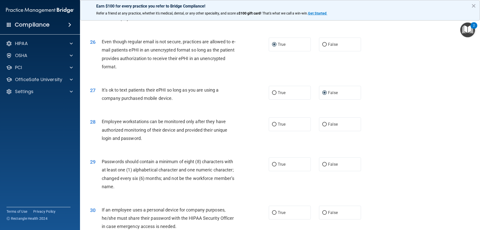
drag, startPoint x: 133, startPoint y: 99, endPoint x: 112, endPoint y: 96, distance: 21.3
click at [112, 96] on span "It’s ok to text patients their ePHI so long as you are using a company purchase…" at bounding box center [160, 94] width 117 height 14
click at [118, 97] on span "It’s ok to text patients their ePHI so long as you are using a company purchase…" at bounding box center [160, 94] width 117 height 14
click at [118, 98] on span "It’s ok to text patients their ePHI so long as you are using a company purchase…" at bounding box center [160, 94] width 117 height 14
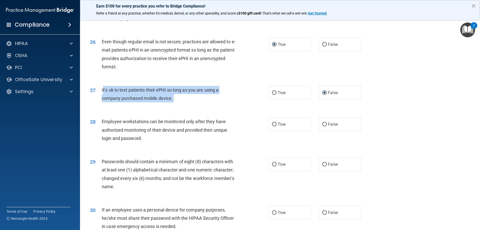
click at [118, 98] on span "It’s ok to text patients their ePHI so long as you are using a company purchase…" at bounding box center [160, 94] width 117 height 14
click at [196, 100] on span "It’s ok to text patients their ePHI so long as you are using a company purchase…" at bounding box center [160, 94] width 117 height 14
click at [272, 95] on input "True" at bounding box center [274, 93] width 5 height 4
radio input "true"
radio input "false"
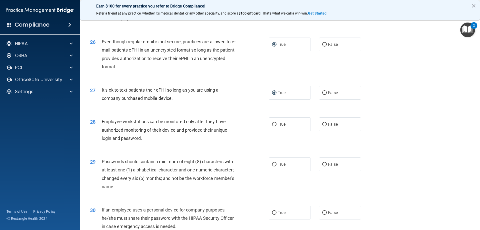
click at [198, 130] on span "Employee workstations can be monitored only after they have authorized monitori…" at bounding box center [165, 130] width 126 height 22
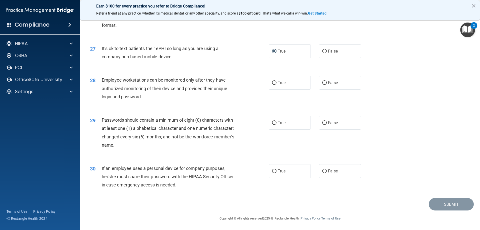
scroll to position [1026, 0]
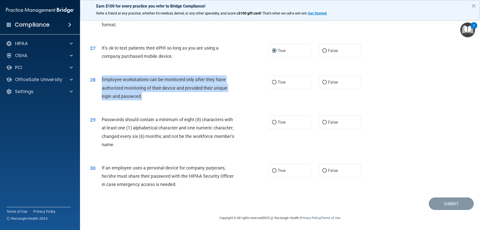
drag, startPoint x: 153, startPoint y: 94, endPoint x: 101, endPoint y: 81, distance: 53.6
click at [101, 81] on div "28 Employee workstations can be monitored only after they have authorized monit…" at bounding box center [180, 89] width 194 height 28
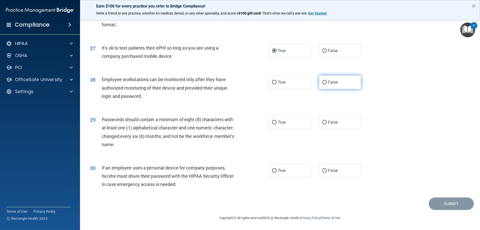
click at [320, 82] on label "False" at bounding box center [340, 82] width 42 height 14
click at [323, 82] on input "False" at bounding box center [325, 83] width 5 height 4
radio input "true"
click at [172, 133] on div "Passwords should contain a minimum of eight (8) characters with at least one (1…" at bounding box center [172, 131] width 140 height 33
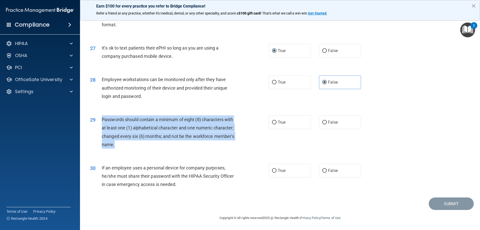
drag, startPoint x: 132, startPoint y: 142, endPoint x: 123, endPoint y: 121, distance: 23.1
click at [99, 121] on div "29 Passwords should contain a minimum of eight (8) characters with at least one…" at bounding box center [180, 133] width 194 height 36
click at [272, 123] on input "True" at bounding box center [274, 123] width 5 height 4
radio input "true"
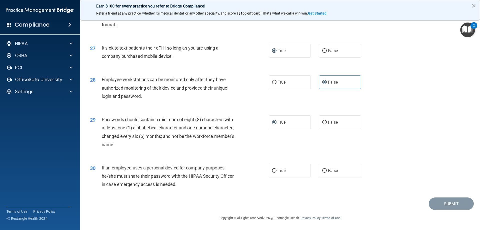
click at [168, 178] on span "If an employee uses a personal device for company purposes, he/she must share t…" at bounding box center [168, 176] width 132 height 22
click at [273, 173] on label "True" at bounding box center [290, 171] width 42 height 14
click at [273, 173] on input "True" at bounding box center [274, 171] width 5 height 4
radio input "true"
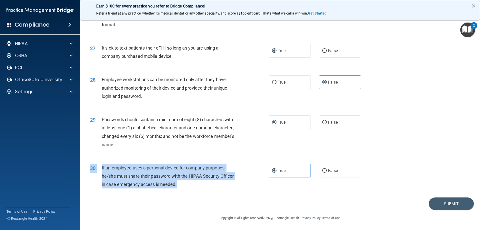
drag, startPoint x: 170, startPoint y: 182, endPoint x: 115, endPoint y: 172, distance: 56.4
click at [92, 167] on div "30 If an employee uses a personal device for company purposes, he/she must shar…" at bounding box center [180, 178] width 194 height 28
click at [124, 173] on div "If an employee uses a personal device for company purposes, he/she must share t…" at bounding box center [172, 176] width 140 height 25
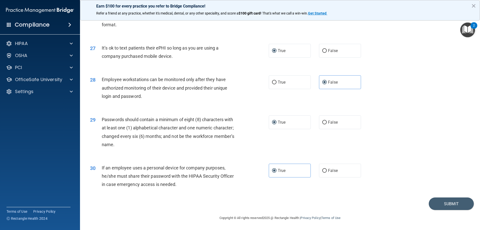
click at [122, 170] on span "If an employee uses a personal device for company purposes, he/she must share t…" at bounding box center [168, 176] width 132 height 22
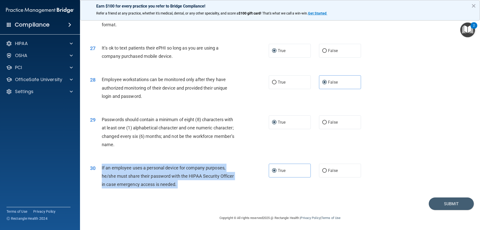
click at [122, 170] on span "If an employee uses a personal device for company purposes, he/she must share t…" at bounding box center [168, 176] width 132 height 22
click at [323, 171] on input "False" at bounding box center [325, 171] width 5 height 4
radio input "true"
radio input "false"
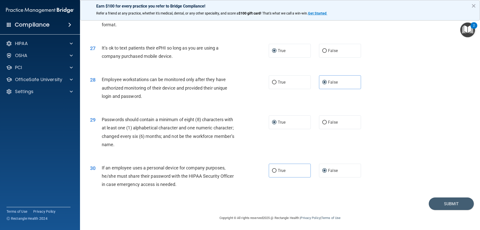
click at [323, 187] on div "30 If an employee uses a personal device for company purposes, he/she must shar…" at bounding box center [280, 177] width 388 height 40
click at [456, 202] on button "Submit" at bounding box center [451, 203] width 45 height 13
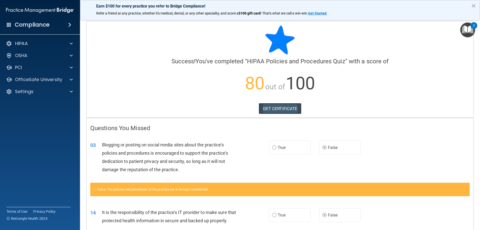
click at [279, 108] on link "GET CERTIFICATE" at bounding box center [280, 108] width 43 height 11
click at [44, 79] on p "OfficeSafe University" at bounding box center [38, 80] width 47 height 6
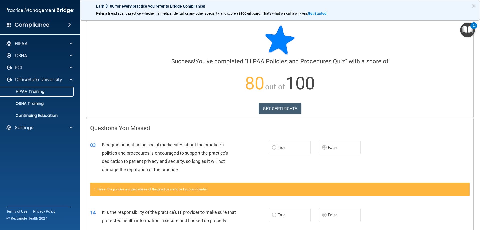
click at [34, 93] on p "HIPAA Training" at bounding box center [23, 91] width 41 height 5
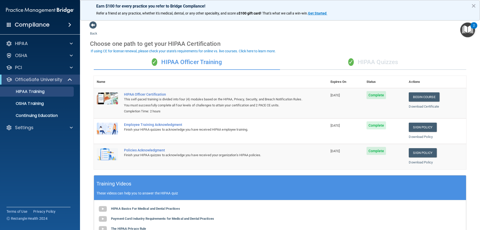
click at [369, 59] on div "✓ HIPAA Quizzes" at bounding box center [373, 62] width 186 height 15
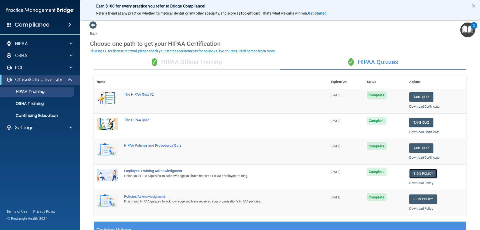
click at [420, 175] on link "Sign Policy" at bounding box center [424, 173] width 28 height 9
click at [423, 200] on link "Sign Policy" at bounding box center [424, 198] width 28 height 9
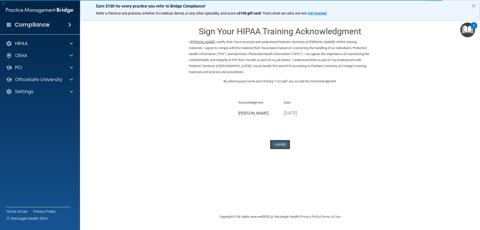
click at [285, 142] on button "I Agree" at bounding box center [280, 144] width 20 height 9
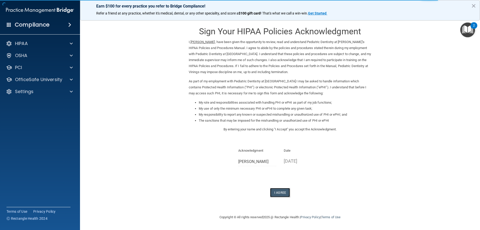
click at [280, 194] on button "I Agree" at bounding box center [280, 192] width 20 height 9
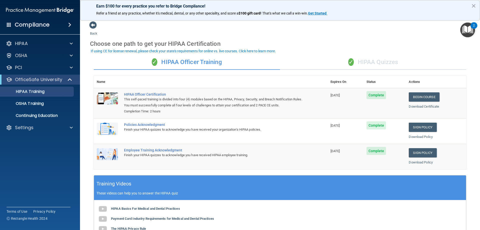
click at [380, 59] on div "✓ HIPAA Quizzes" at bounding box center [373, 62] width 186 height 15
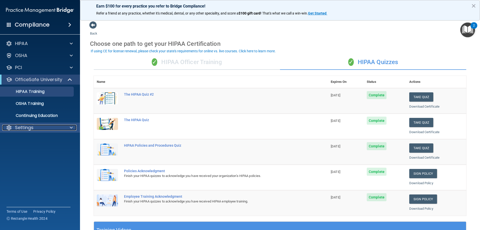
click at [30, 126] on p "Settings" at bounding box center [24, 128] width 19 height 6
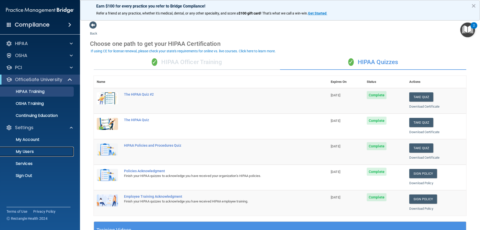
click at [27, 152] on p "My Users" at bounding box center [37, 151] width 68 height 5
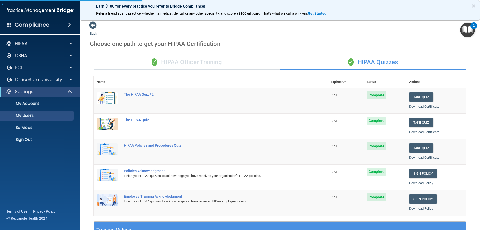
select select "20"
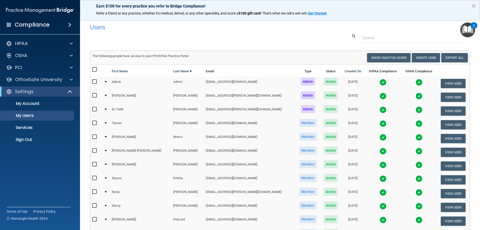
click at [107, 95] on div at bounding box center [106, 96] width 2 height 2
